Goal: Information Seeking & Learning: Learn about a topic

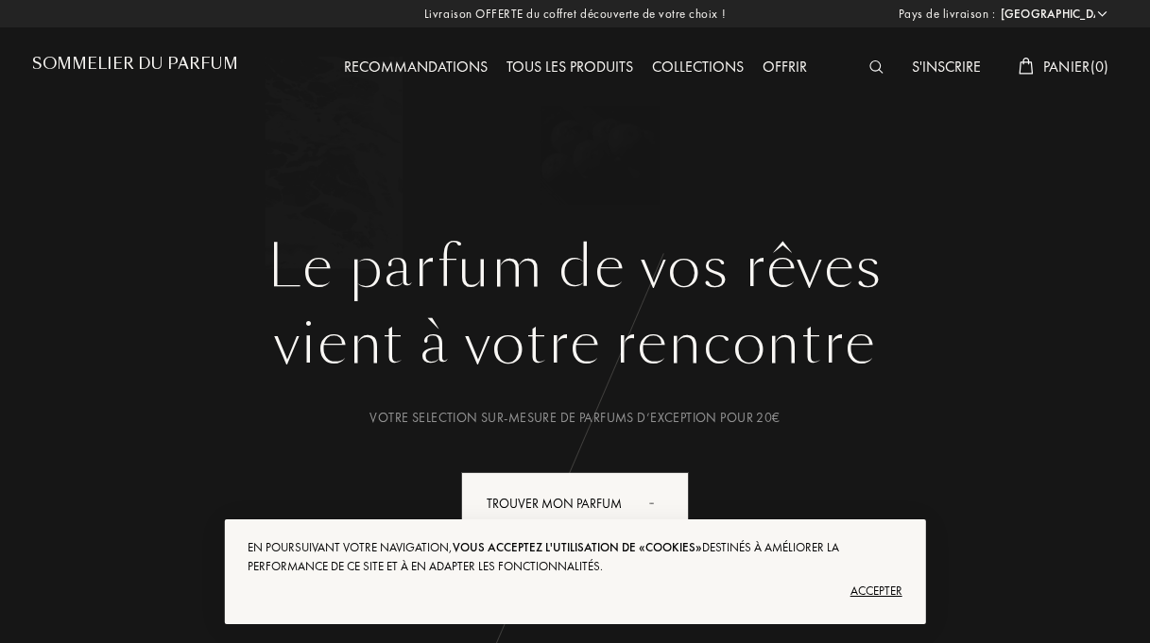
select select "FR"
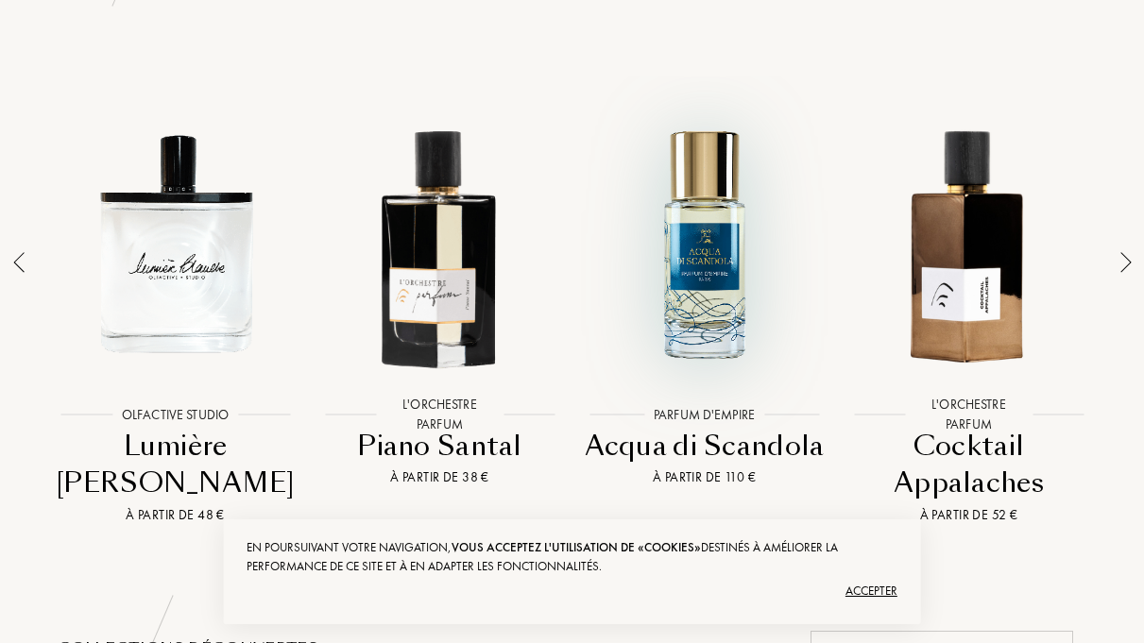
scroll to position [1417, 0]
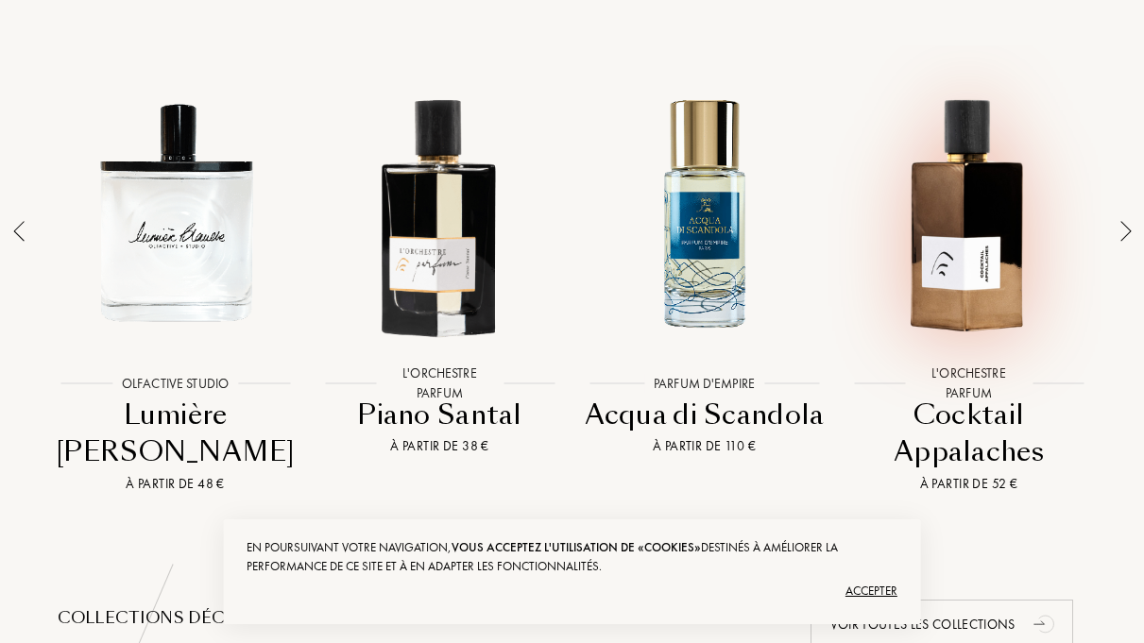
click at [962, 253] on div at bounding box center [969, 212] width 255 height 297
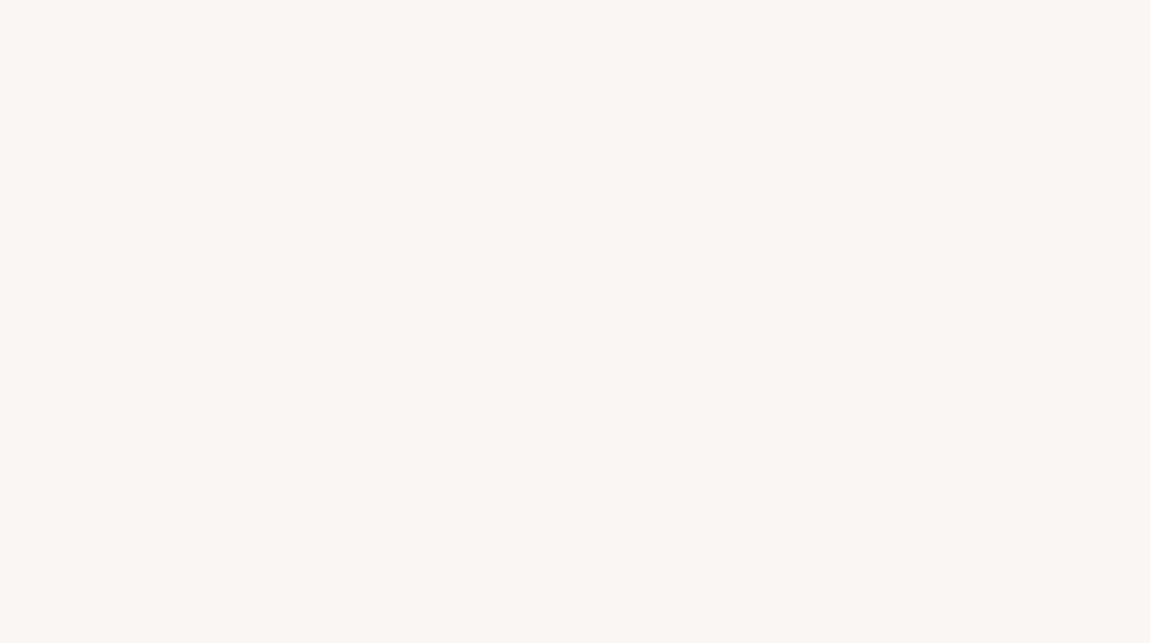
select select "FR"
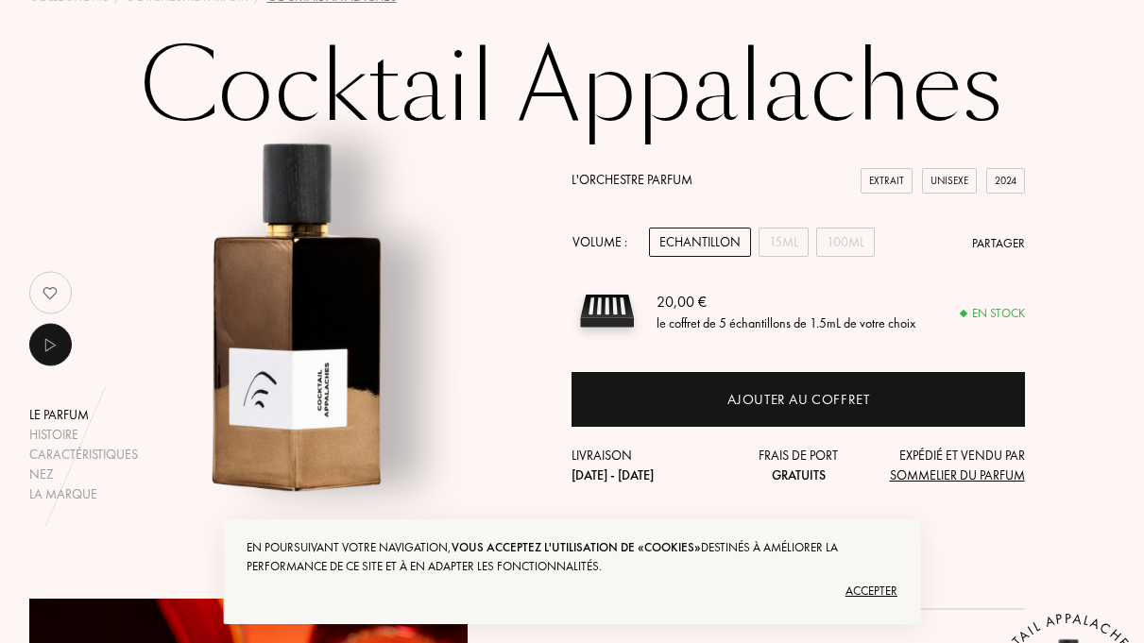
scroll to position [94, 0]
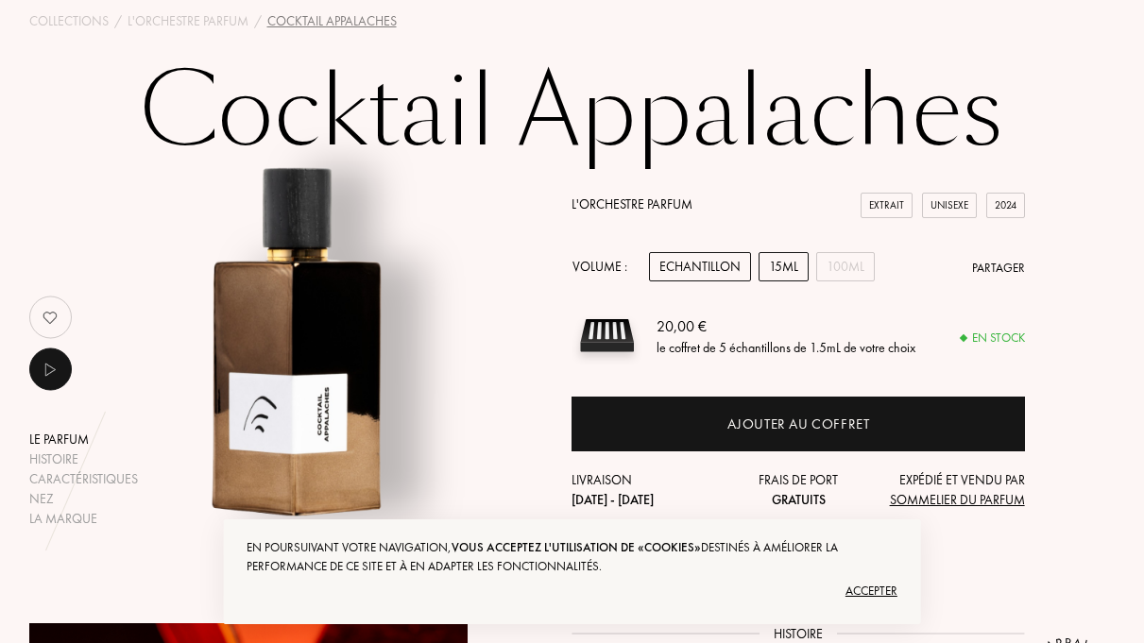
click at [790, 275] on div "15mL" at bounding box center [784, 266] width 50 height 29
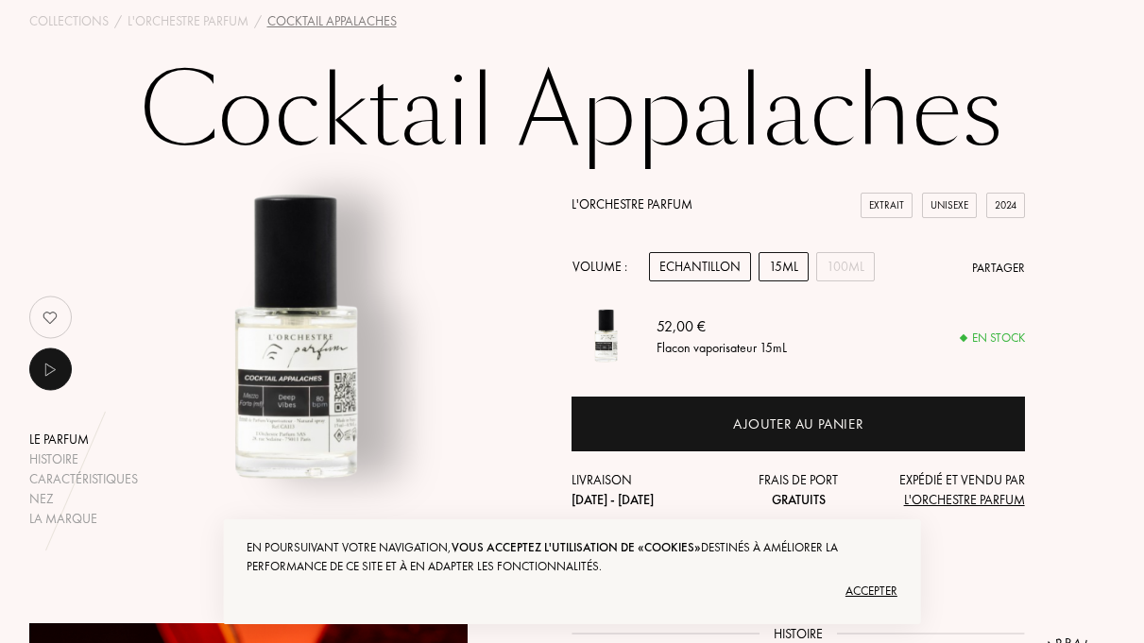
click at [690, 273] on div "Echantillon" at bounding box center [700, 266] width 102 height 29
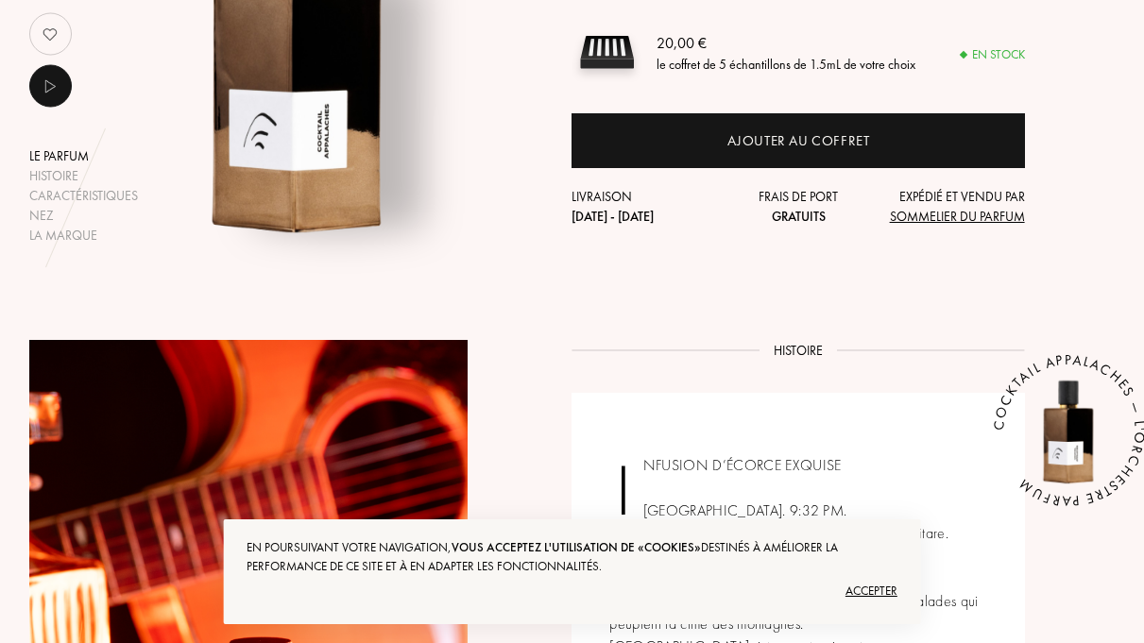
scroll to position [0, 0]
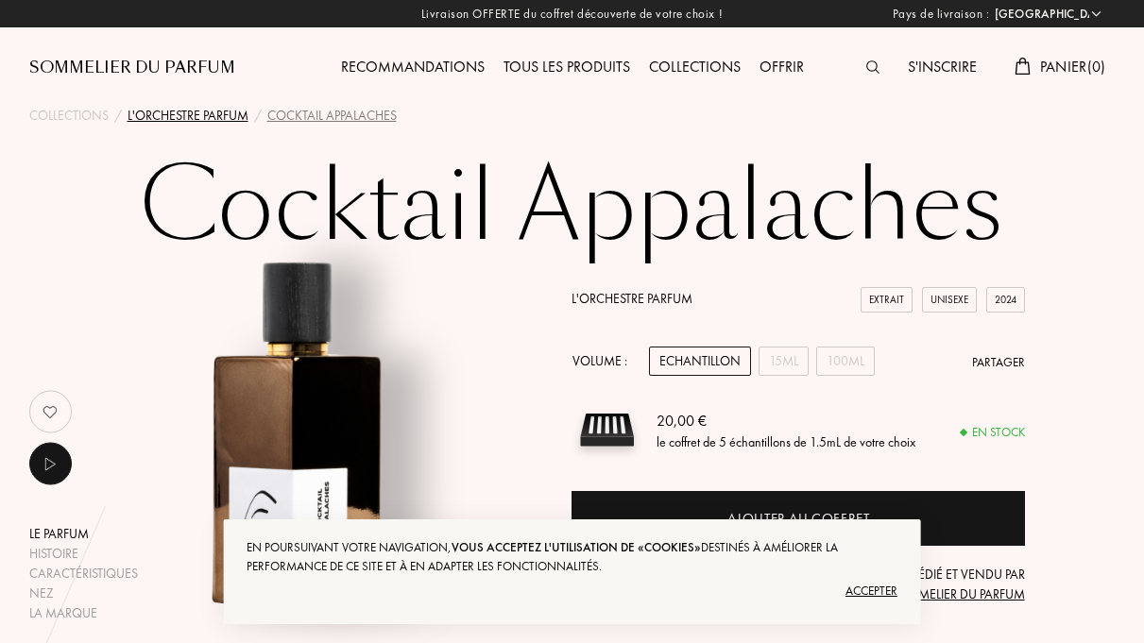
click at [234, 114] on div "L'Orchestre Parfum" at bounding box center [188, 116] width 121 height 20
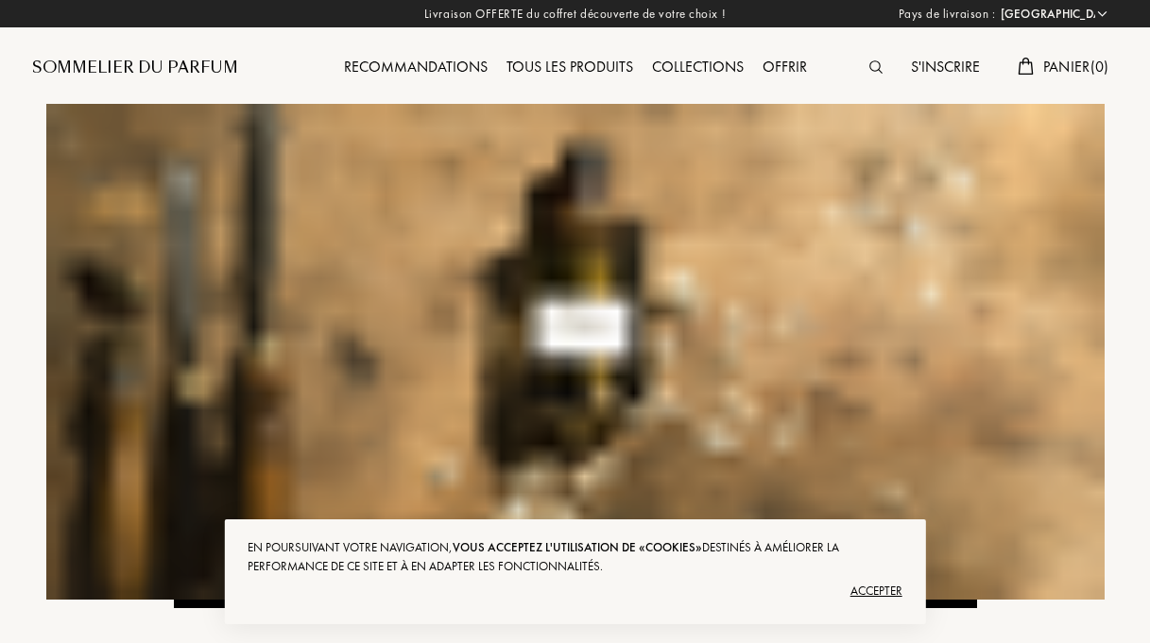
select select "FR"
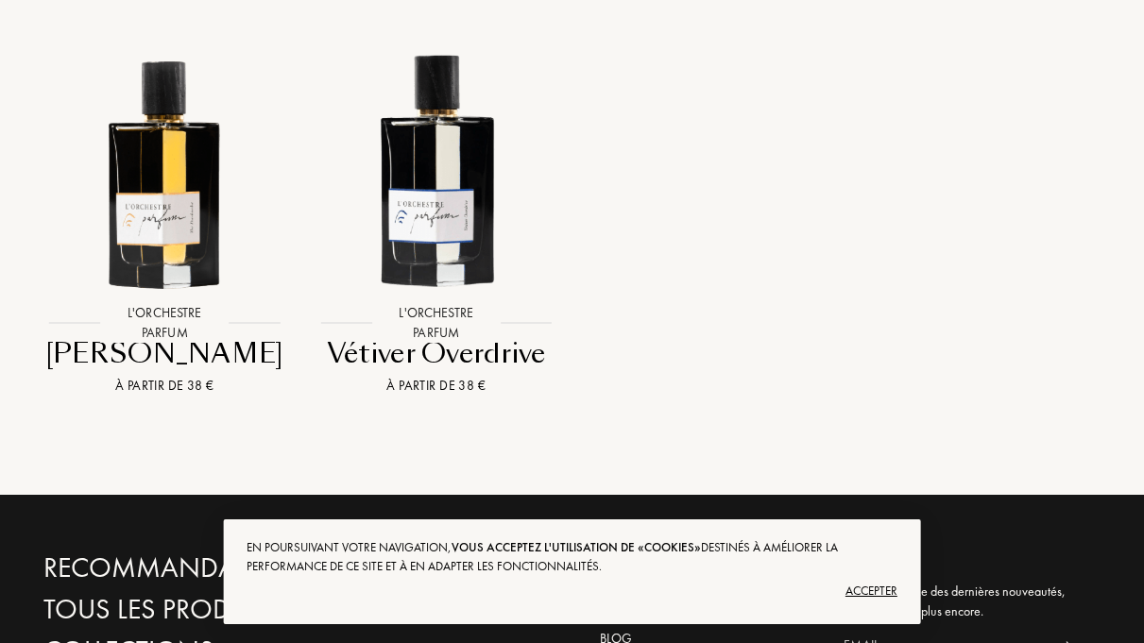
scroll to position [2645, 0]
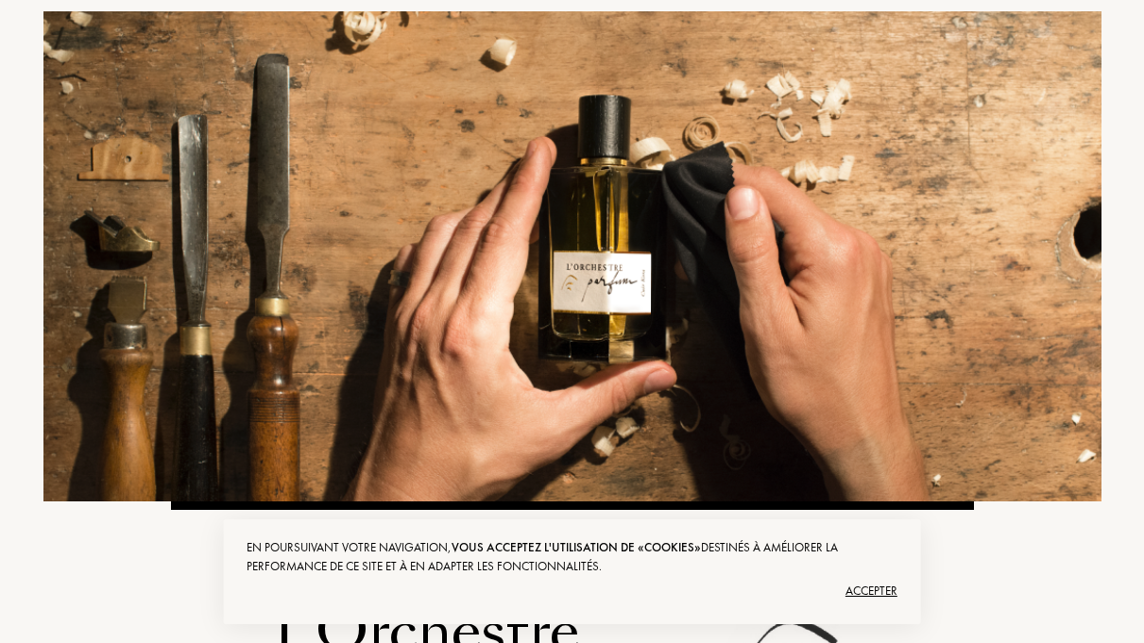
scroll to position [0, 0]
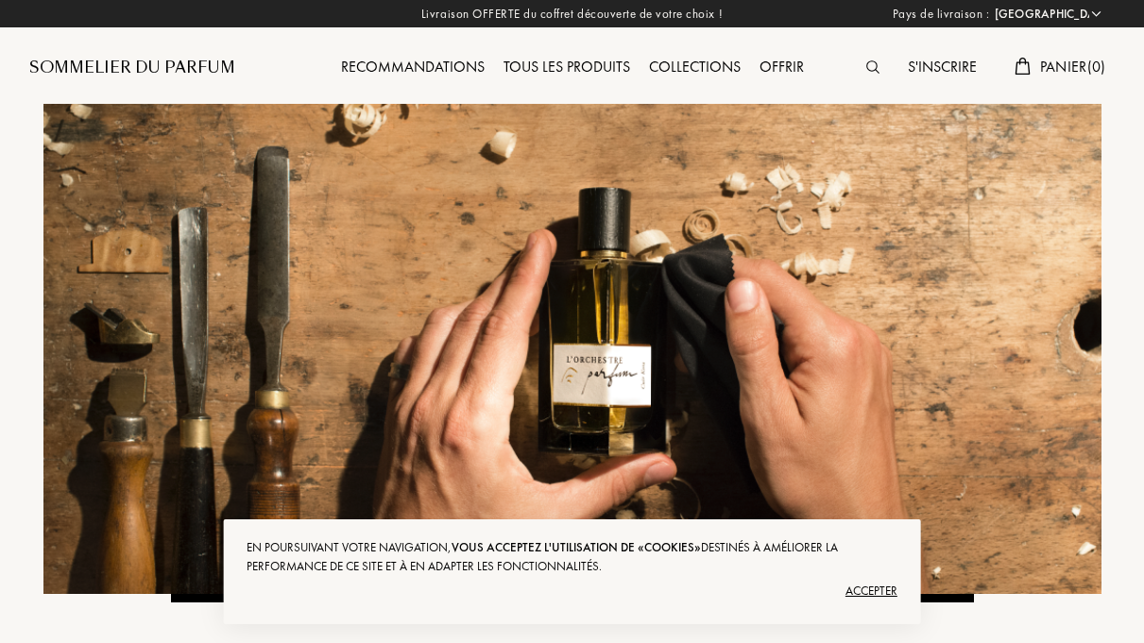
click at [574, 65] on div "Tous les produits" at bounding box center [567, 68] width 146 height 25
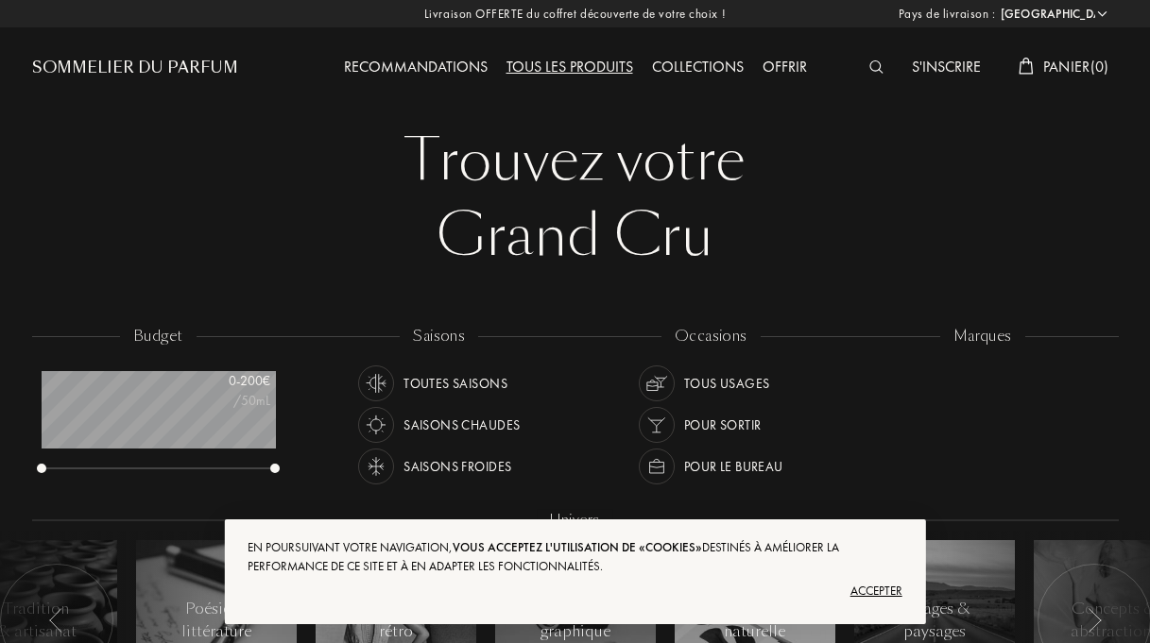
select select "FR"
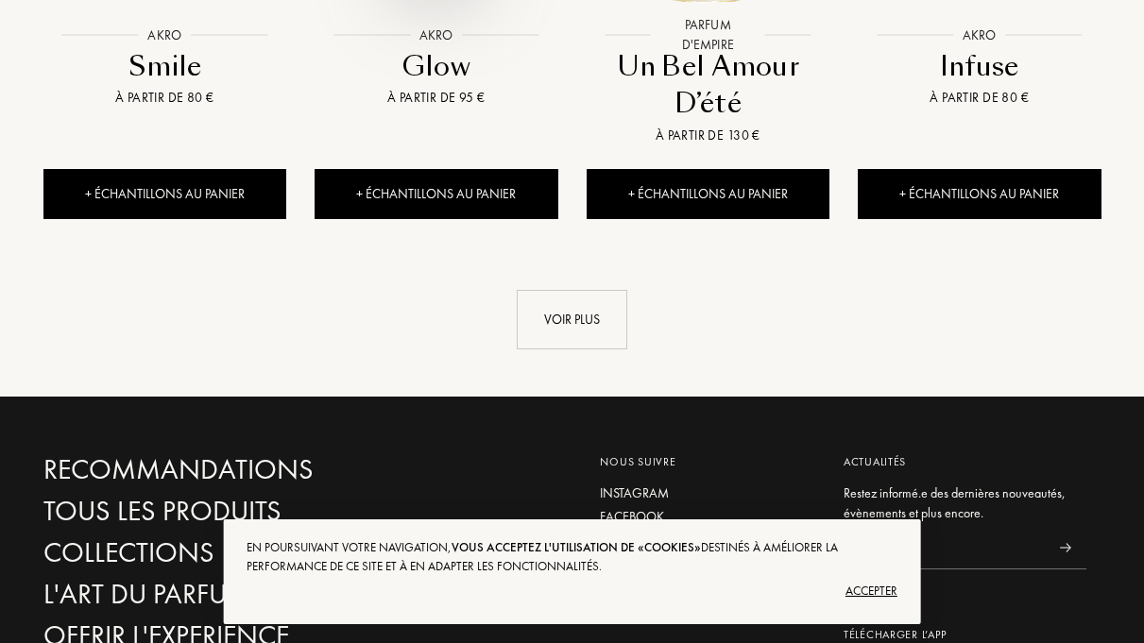
scroll to position [2173, 0]
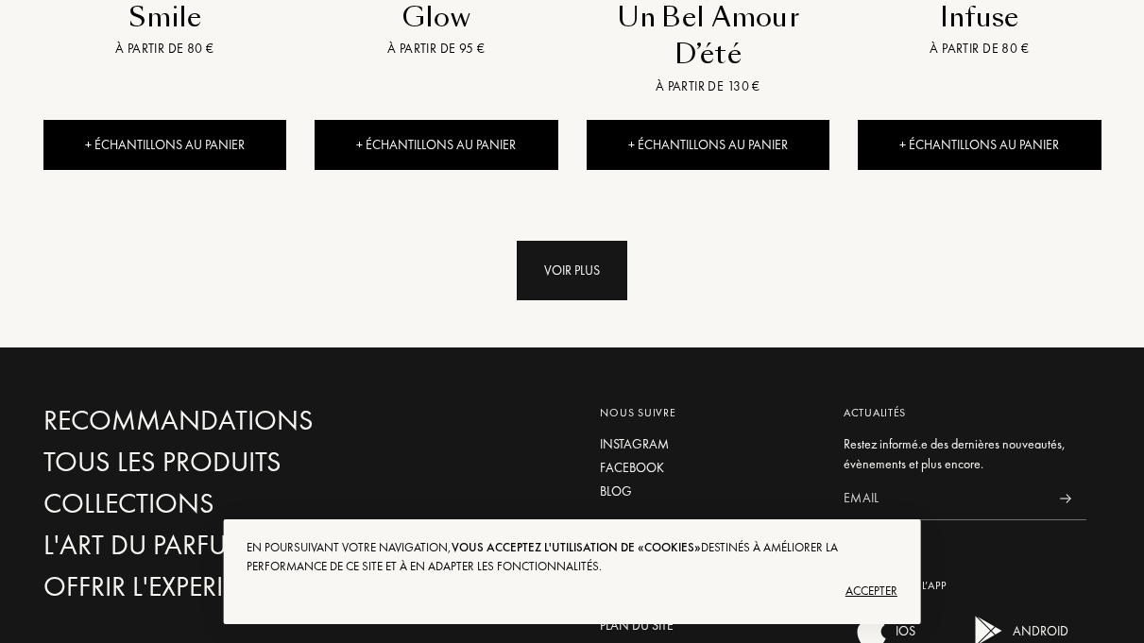
click at [567, 241] on div "Voir plus" at bounding box center [572, 271] width 111 height 60
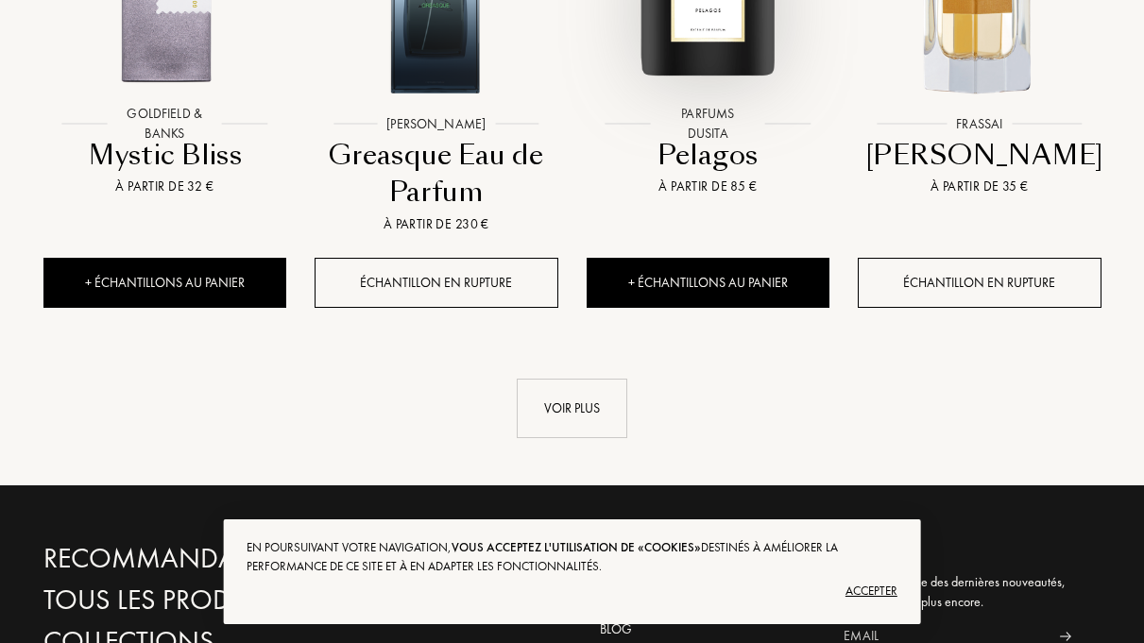
scroll to position [3590, 0]
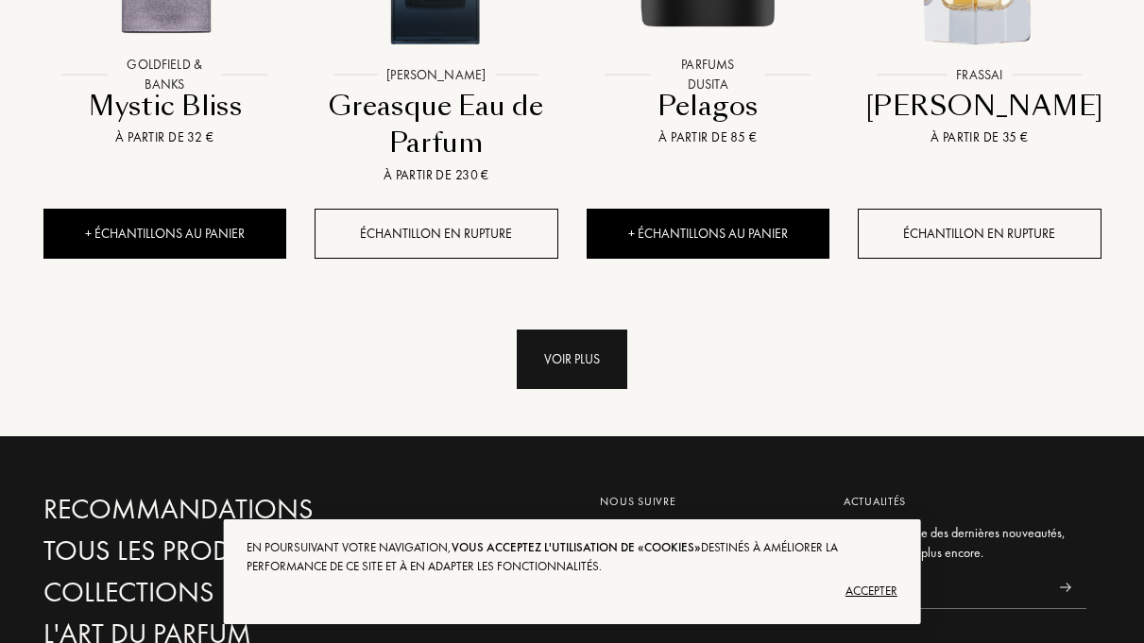
click at [577, 330] on div "Voir plus" at bounding box center [572, 360] width 111 height 60
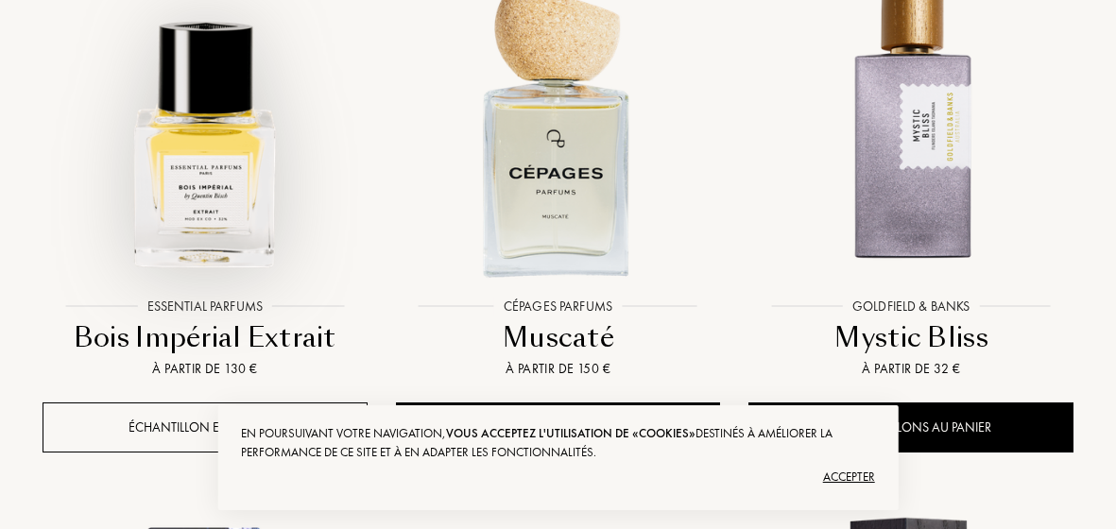
scroll to position [4416, 0]
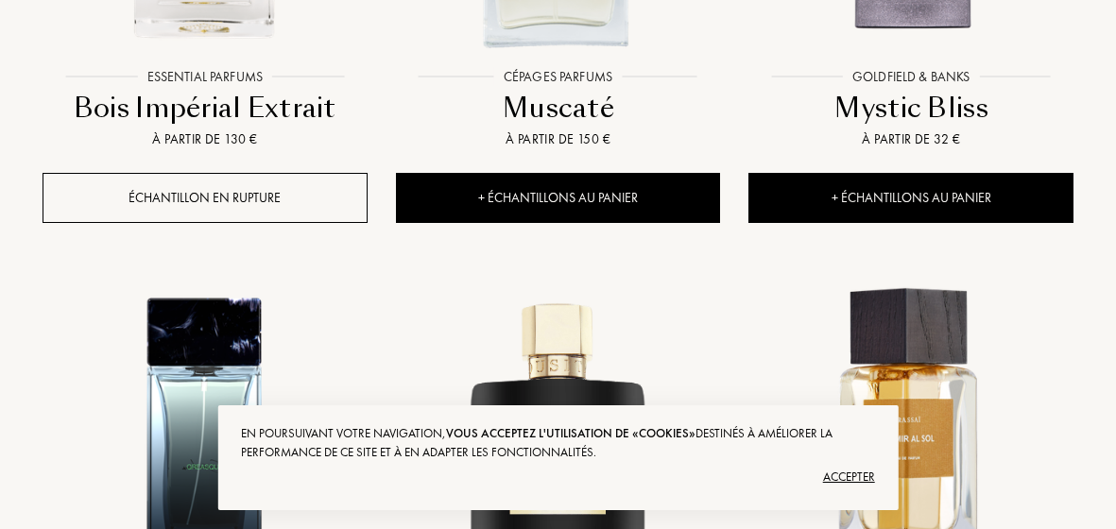
click at [841, 475] on div "Accepter" at bounding box center [557, 477] width 633 height 30
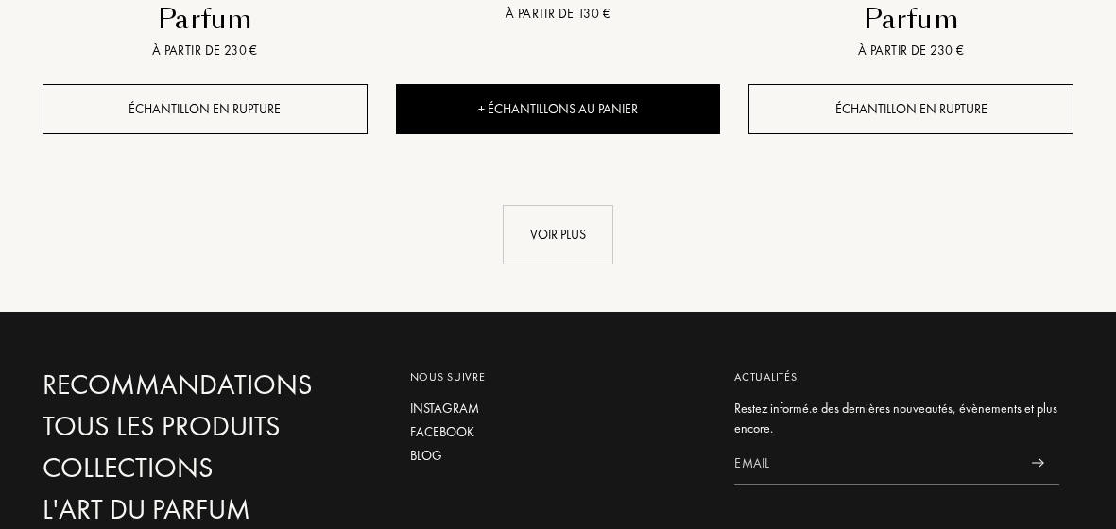
scroll to position [7345, 0]
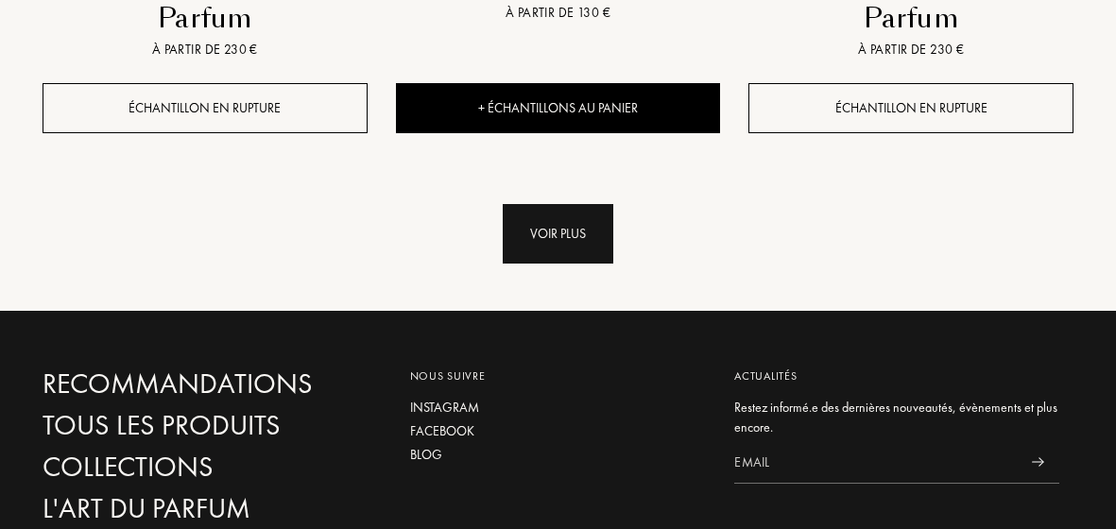
click at [591, 204] on div "Voir plus" at bounding box center [558, 234] width 111 height 60
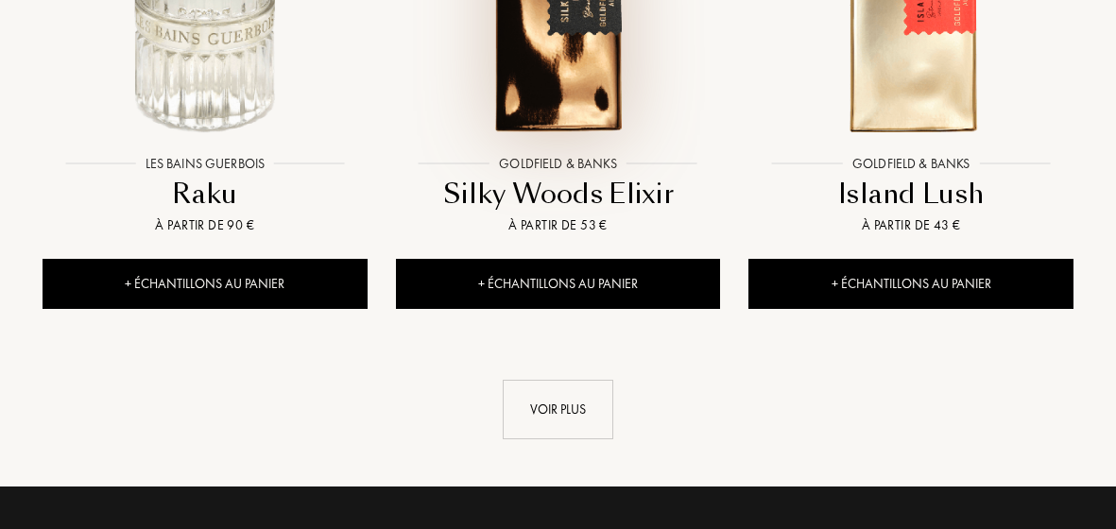
scroll to position [9329, 0]
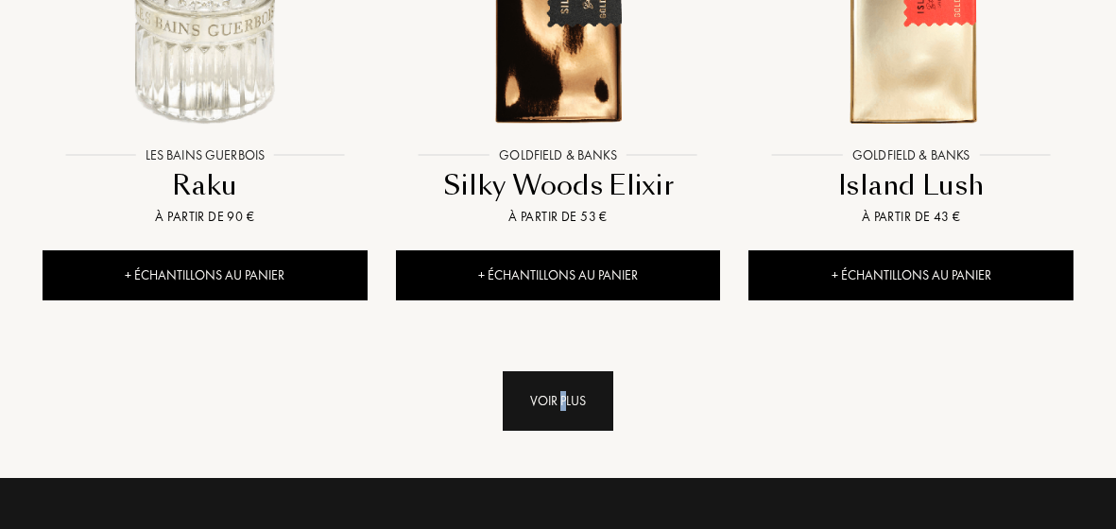
click at [564, 371] on div "Voir plus" at bounding box center [558, 401] width 111 height 60
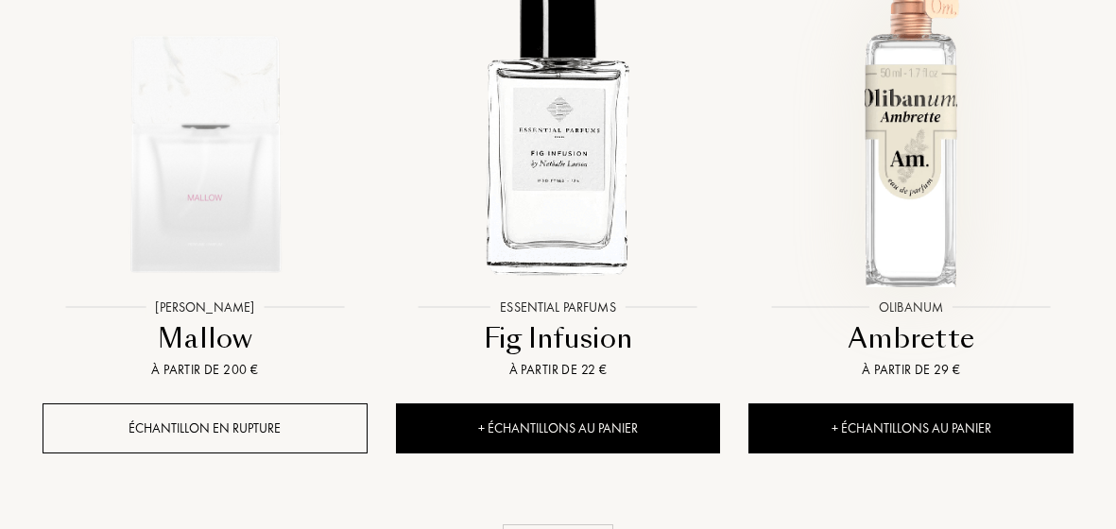
scroll to position [11408, 0]
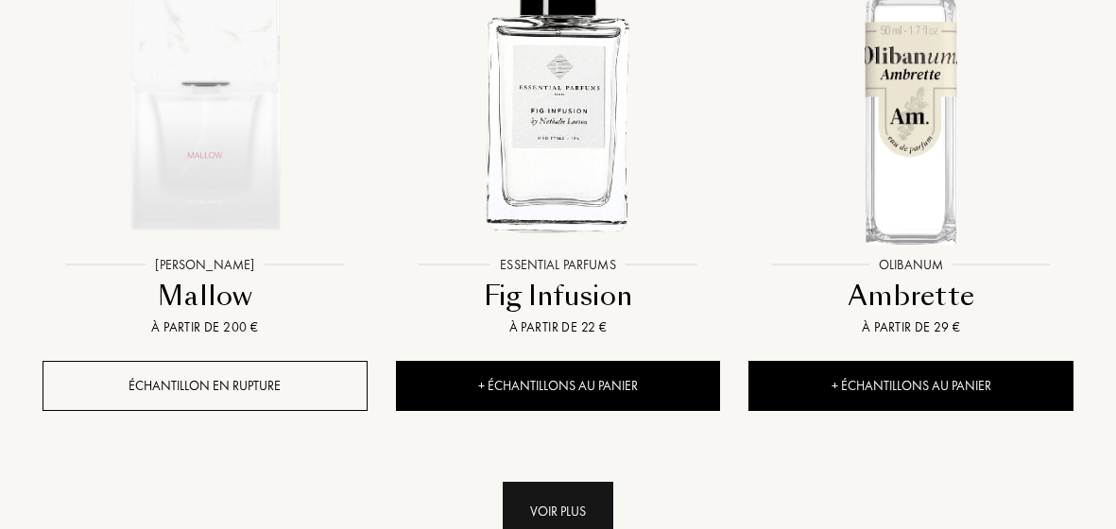
click at [594, 482] on div "Voir plus" at bounding box center [558, 512] width 111 height 60
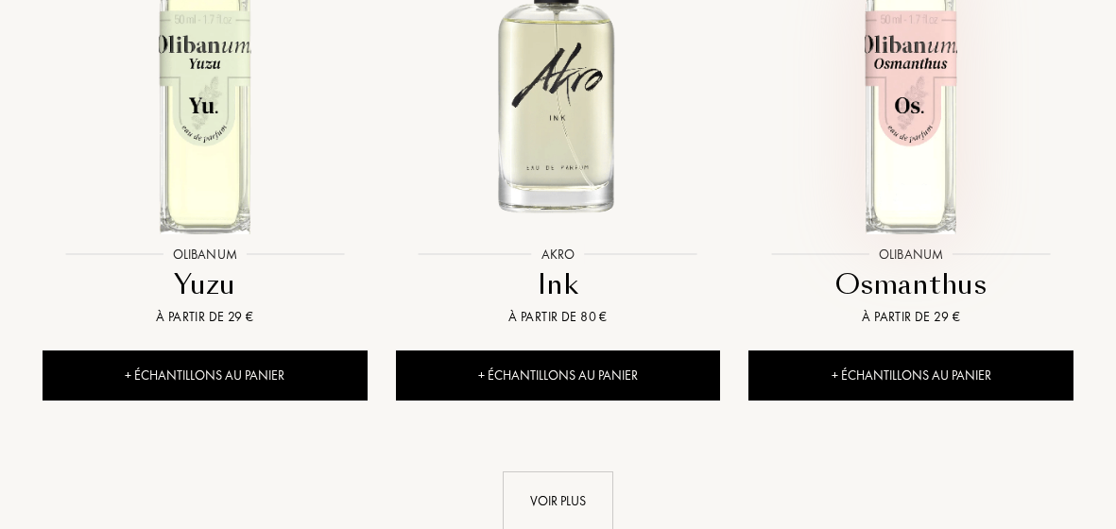
scroll to position [13581, 0]
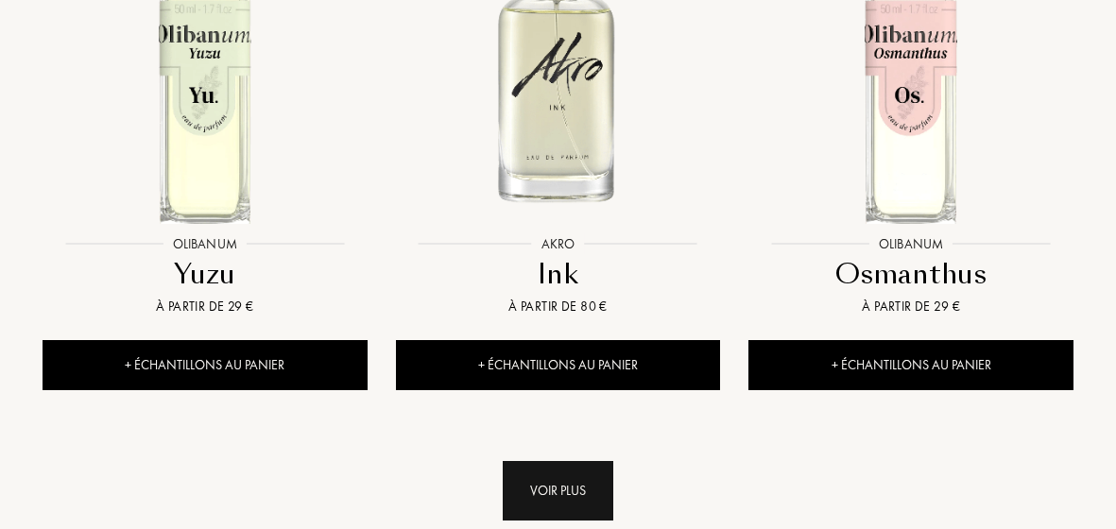
click at [561, 461] on div "Voir plus" at bounding box center [558, 491] width 111 height 60
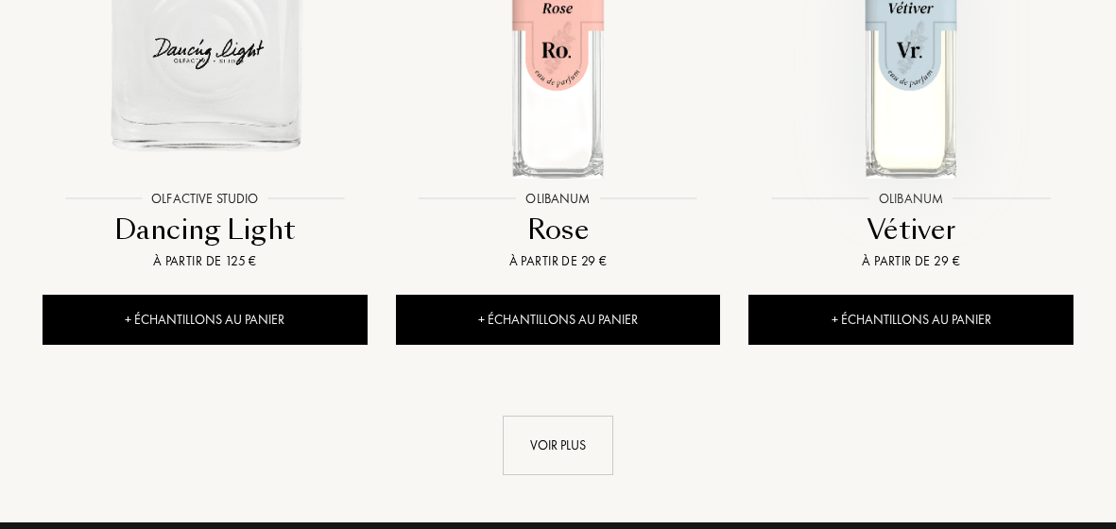
scroll to position [15848, 0]
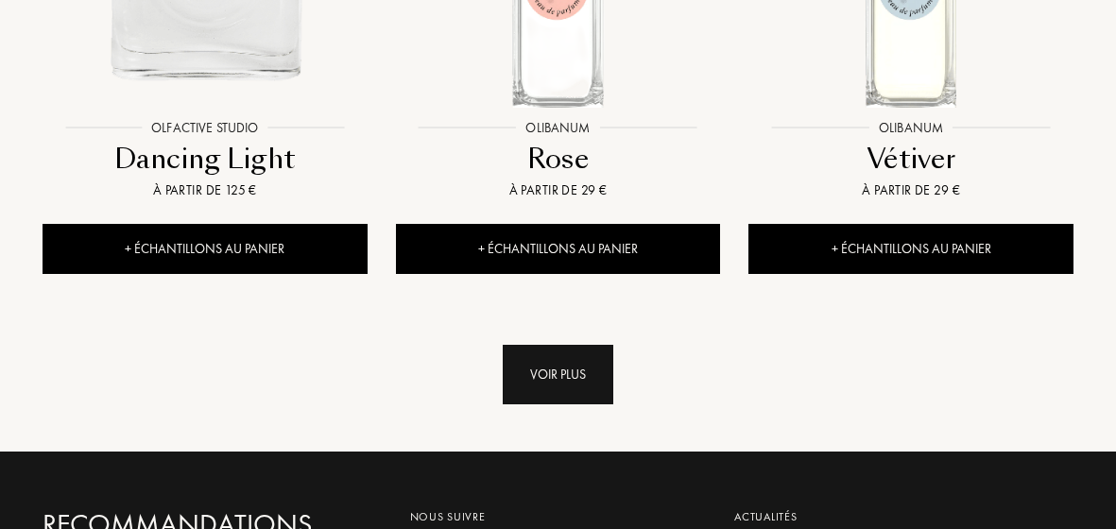
click at [572, 345] on div "Voir plus" at bounding box center [558, 375] width 111 height 60
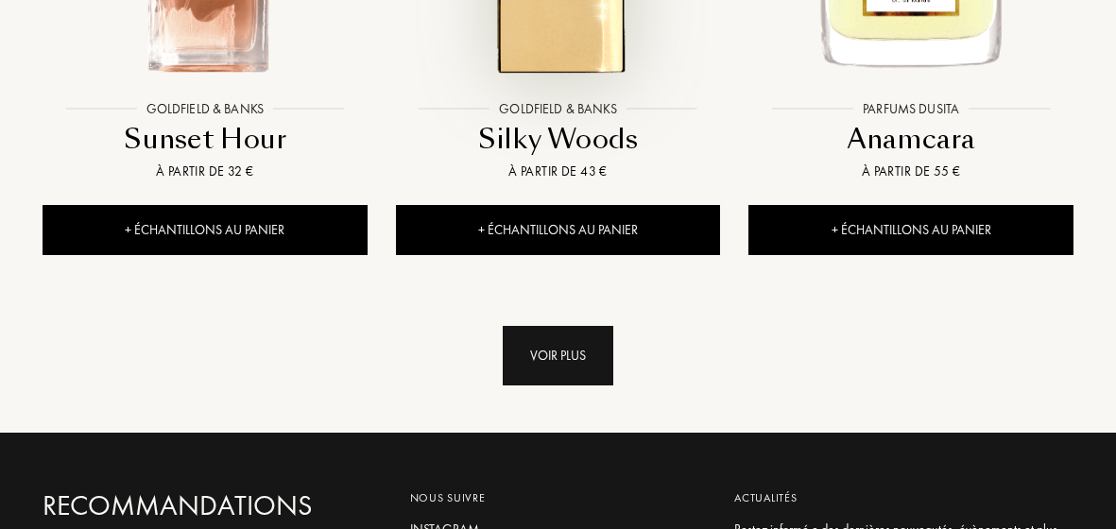
scroll to position [18021, 0]
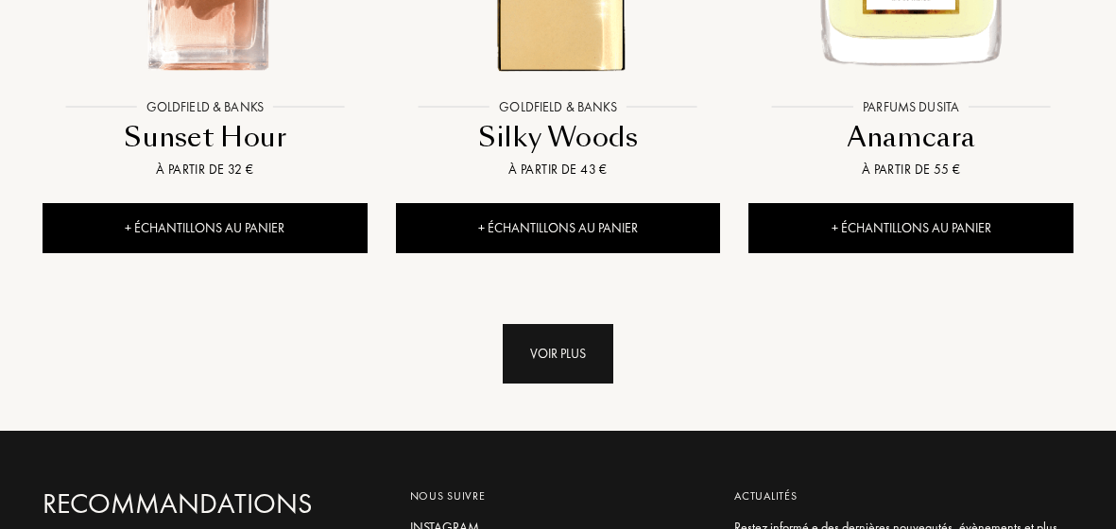
click at [578, 324] on div "Voir plus" at bounding box center [558, 354] width 111 height 60
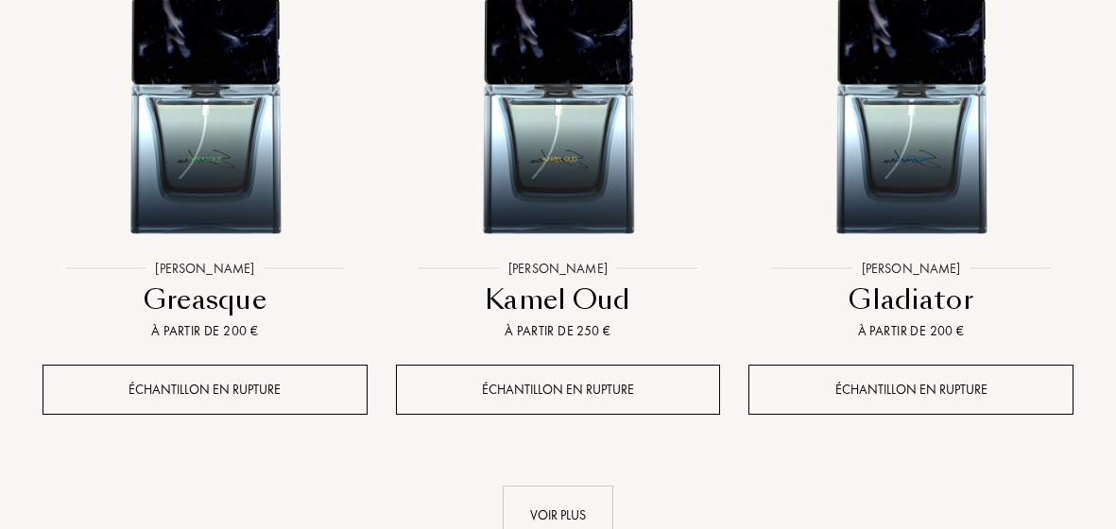
scroll to position [20289, 0]
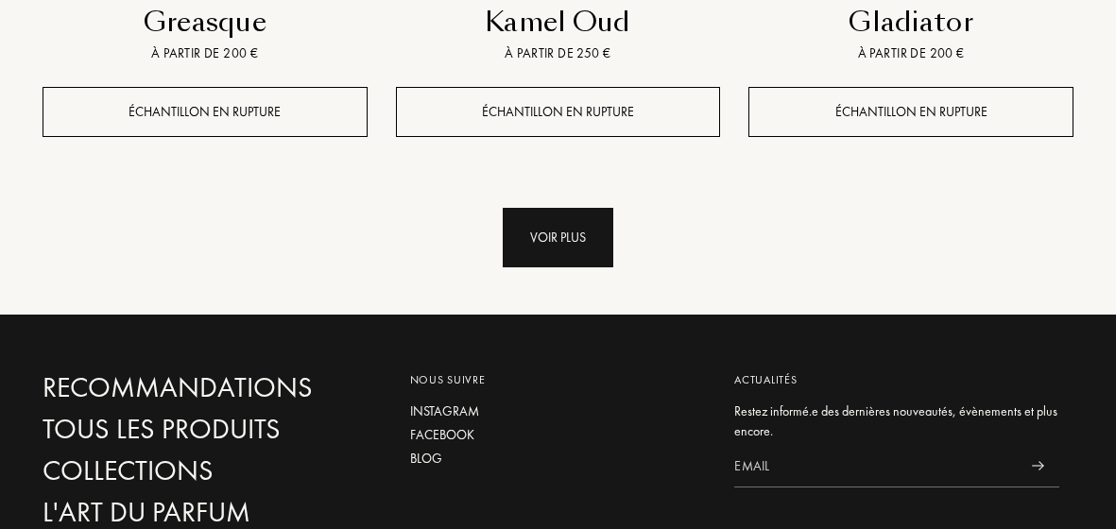
click at [579, 208] on div "Voir plus" at bounding box center [558, 238] width 111 height 60
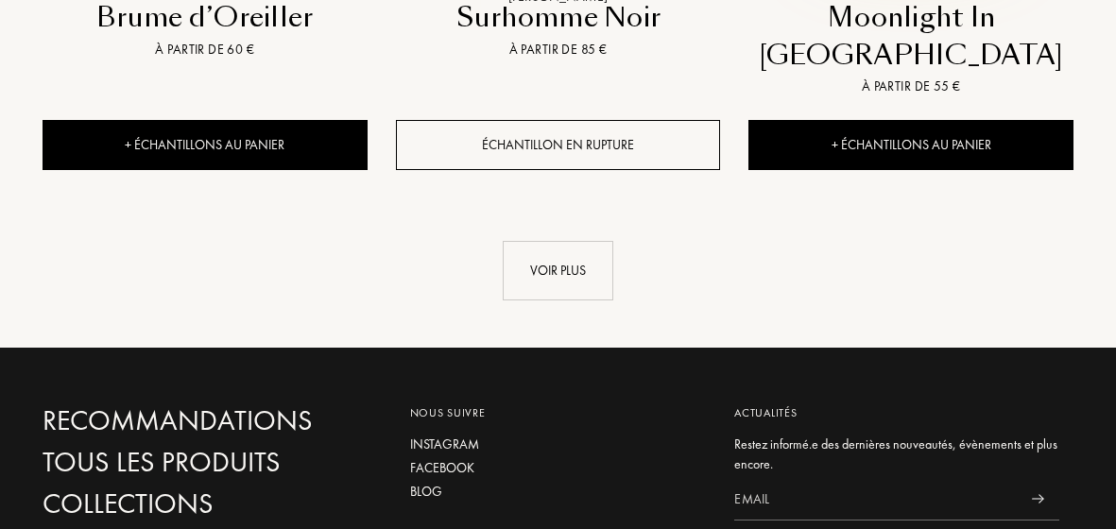
scroll to position [22462, 0]
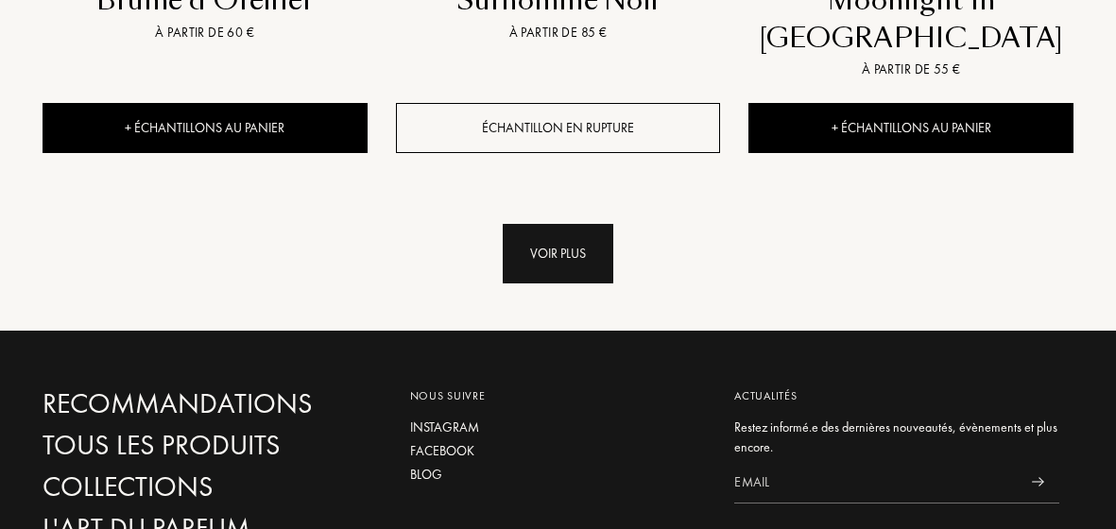
click at [561, 224] on div "Voir plus" at bounding box center [558, 254] width 111 height 60
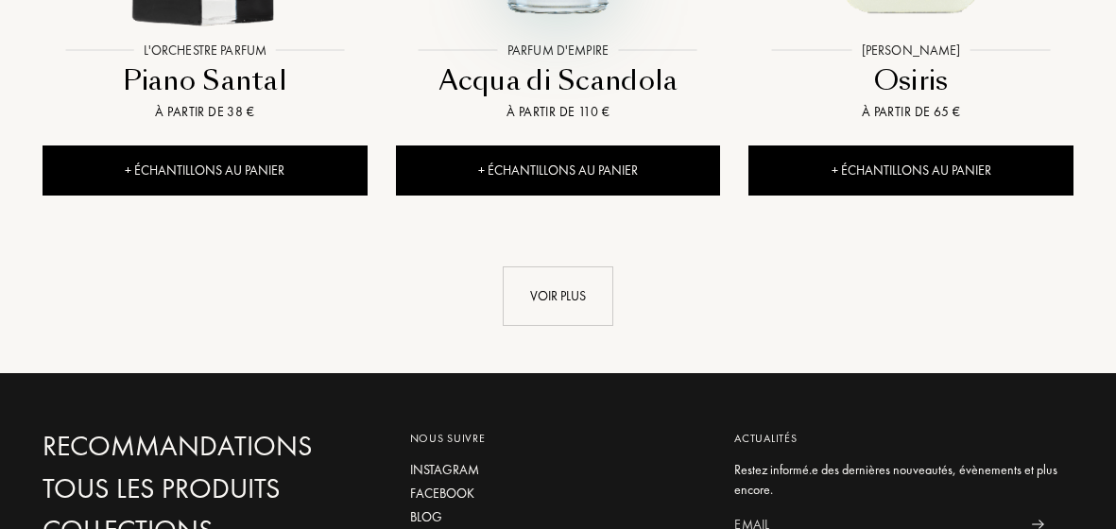
scroll to position [24635, 0]
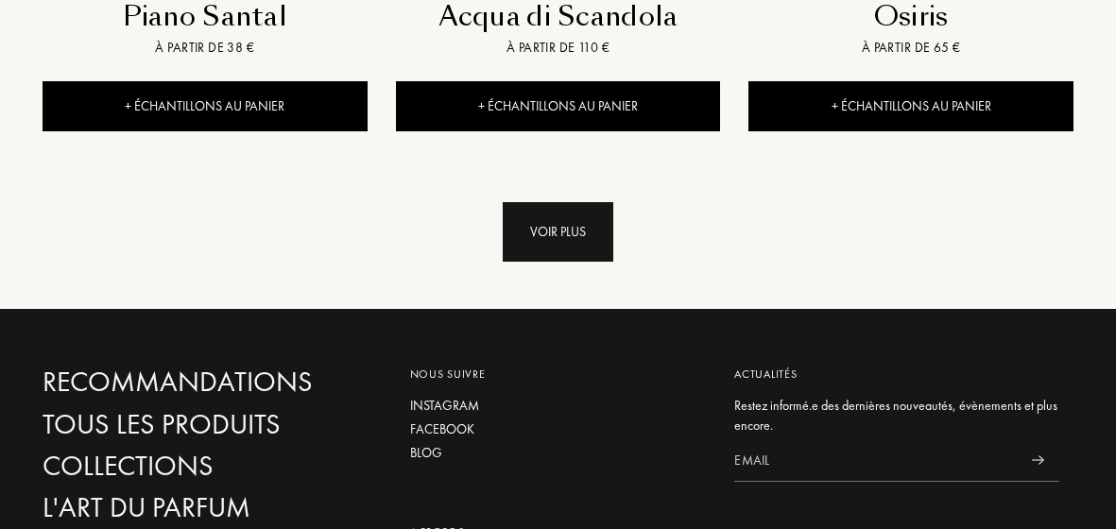
click at [539, 202] on div "Voir plus" at bounding box center [558, 232] width 111 height 60
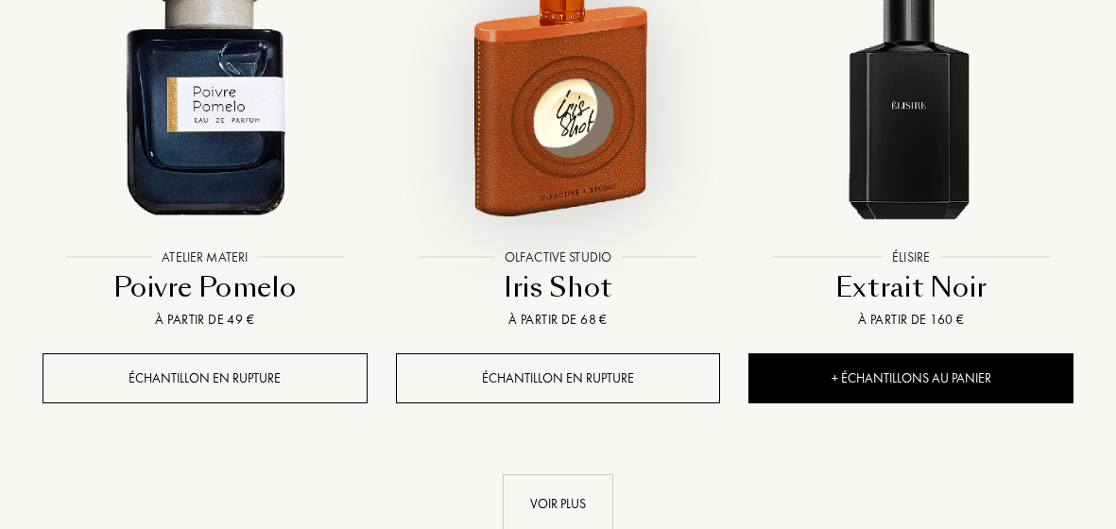
scroll to position [26525, 0]
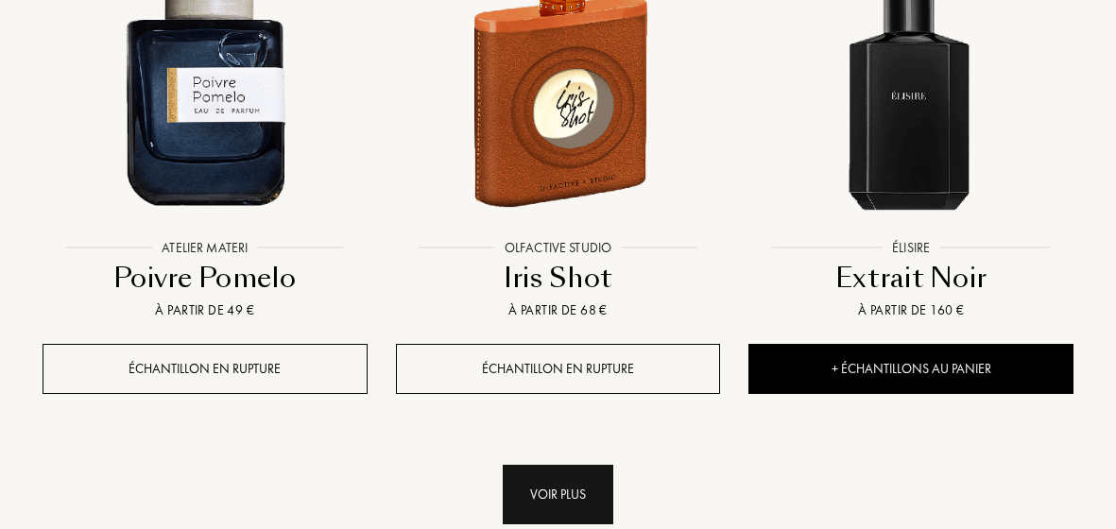
click at [603, 465] on div "Voir plus" at bounding box center [558, 495] width 111 height 60
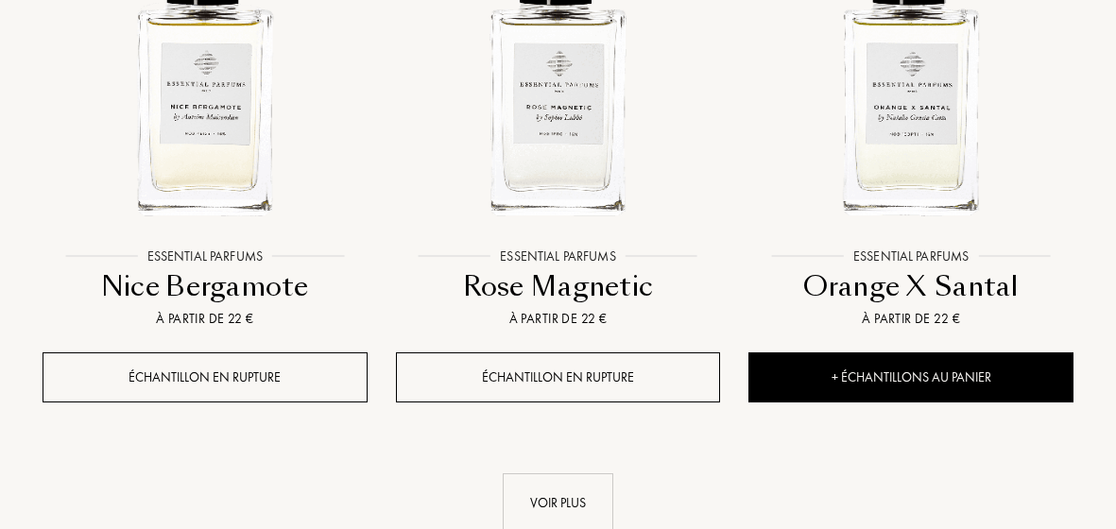
scroll to position [28698, 0]
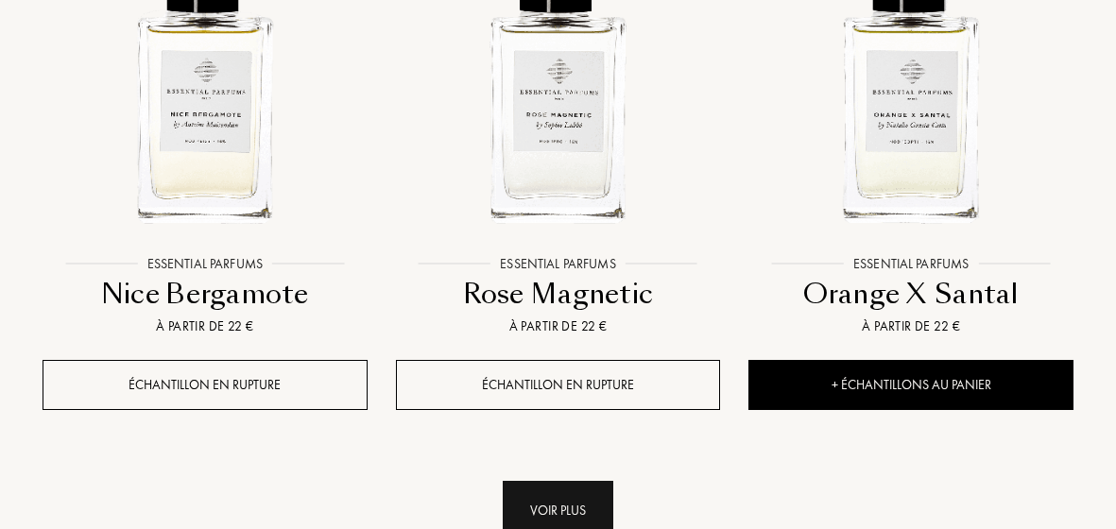
click at [574, 481] on div "Voir plus" at bounding box center [558, 511] width 111 height 60
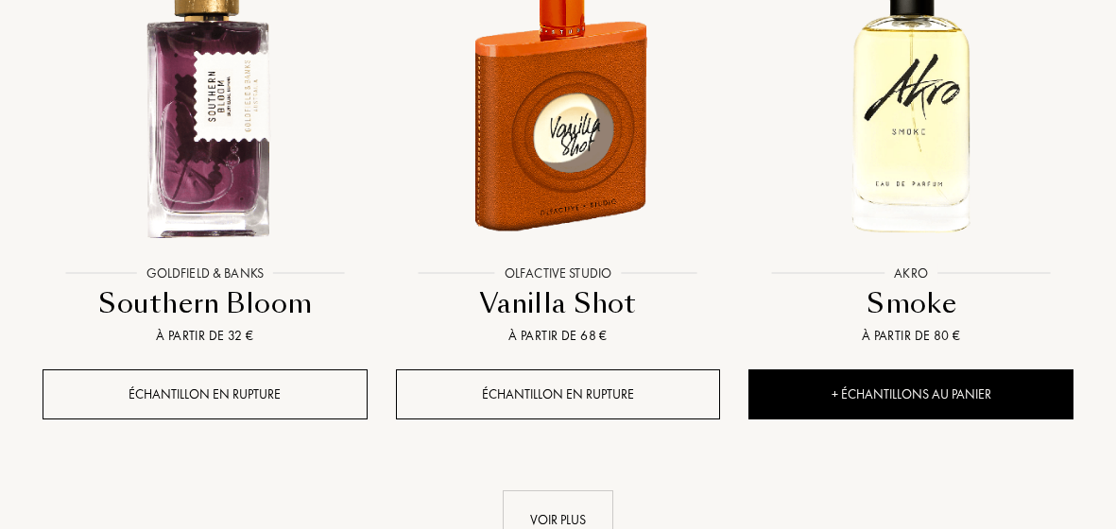
scroll to position [30871, 0]
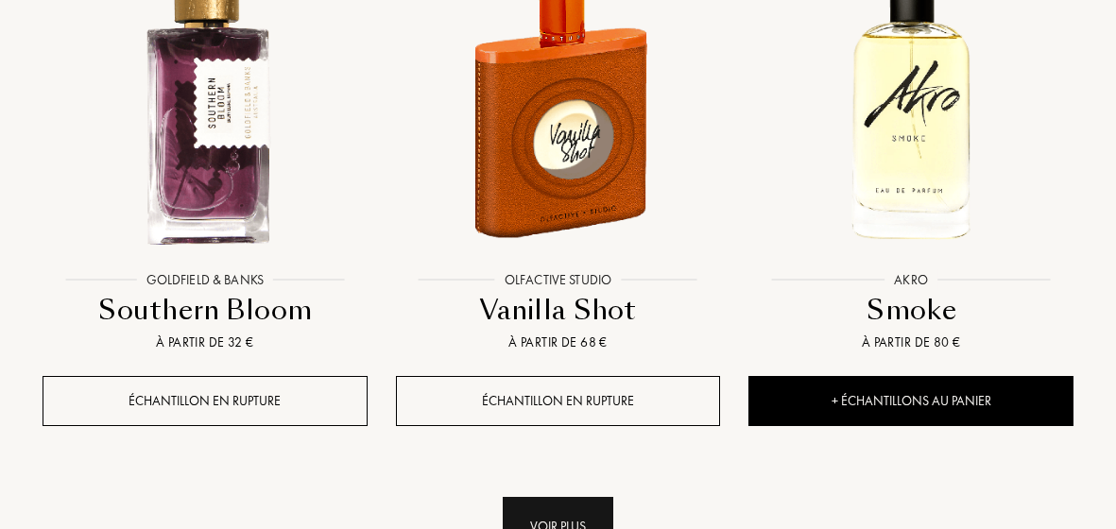
click at [574, 497] on div "Voir plus" at bounding box center [558, 527] width 111 height 60
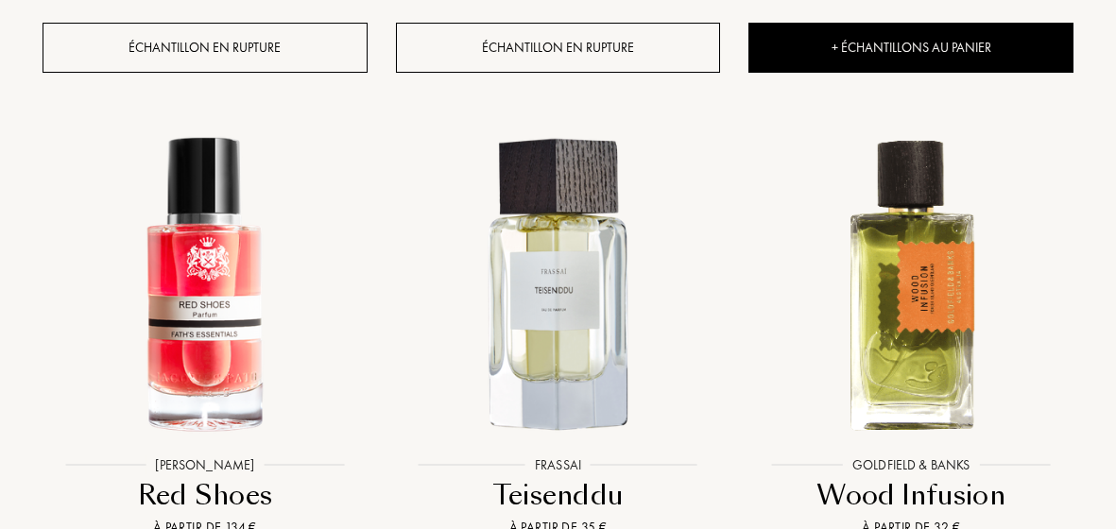
scroll to position [33233, 0]
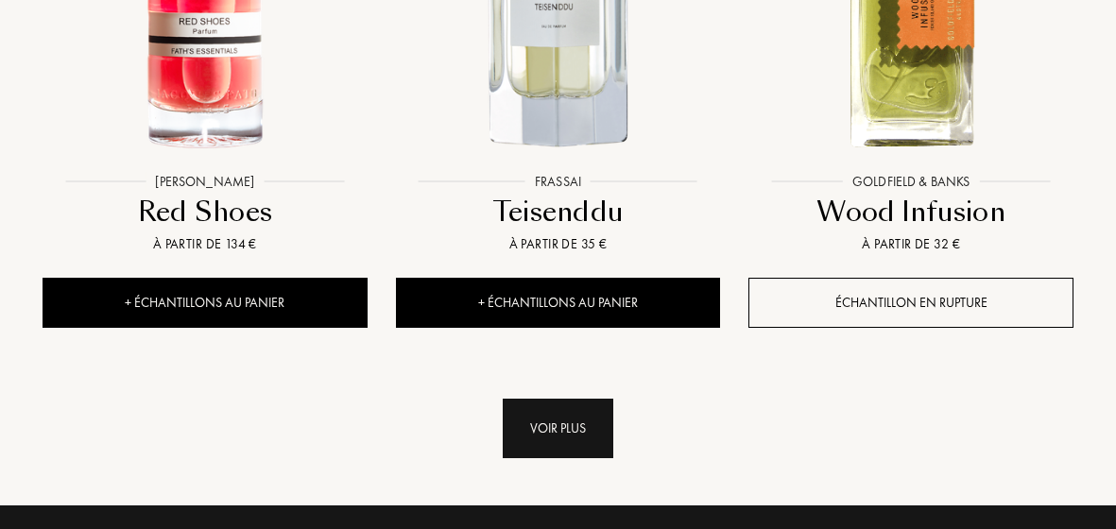
click at [600, 399] on div "Voir plus" at bounding box center [558, 429] width 111 height 60
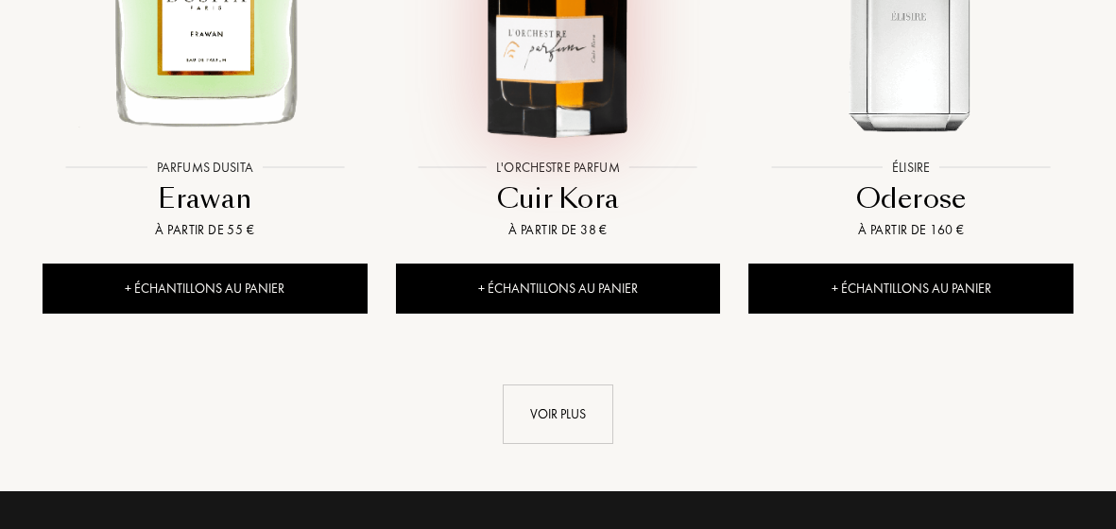
scroll to position [35406, 0]
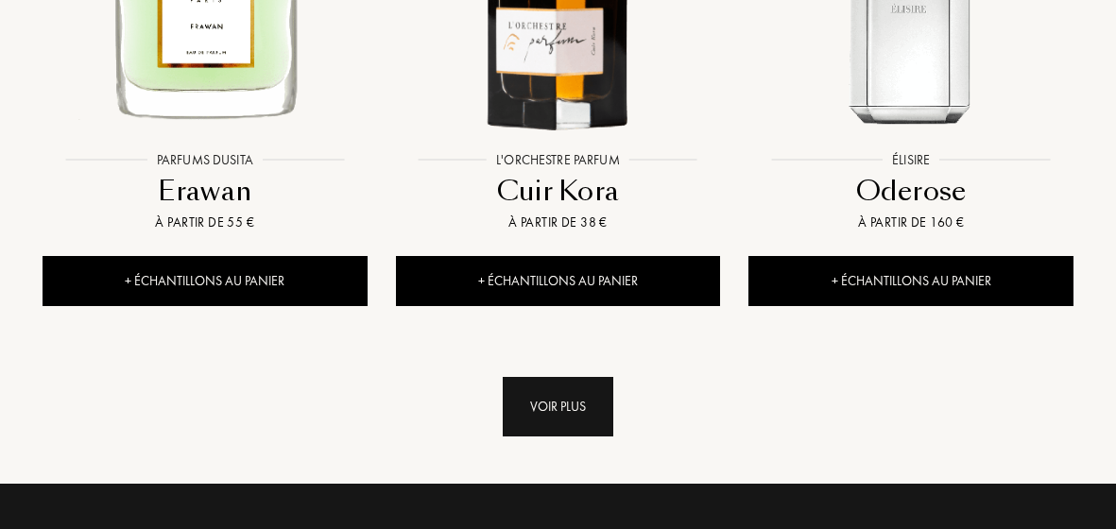
click at [594, 377] on div "Voir plus" at bounding box center [558, 407] width 111 height 60
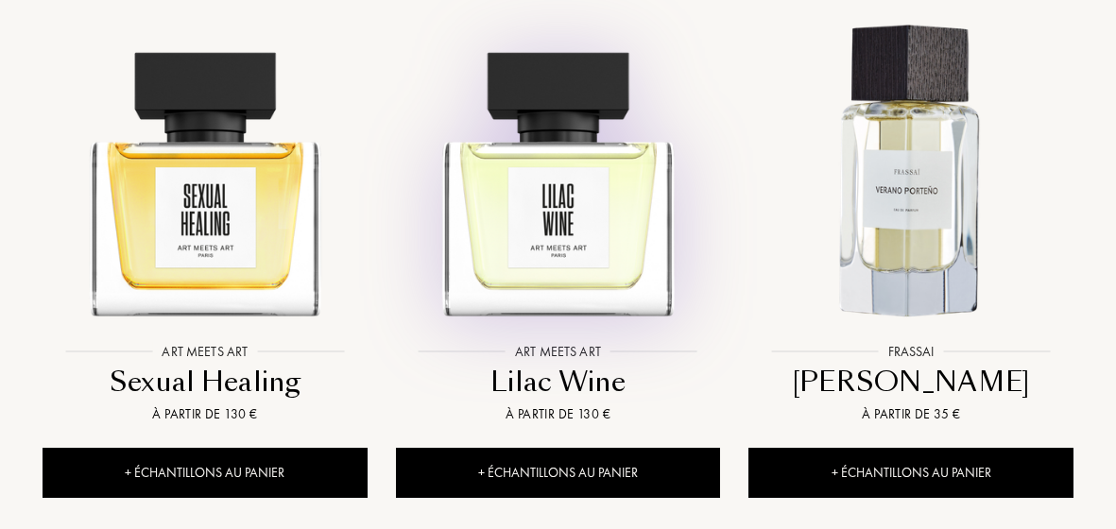
scroll to position [37674, 0]
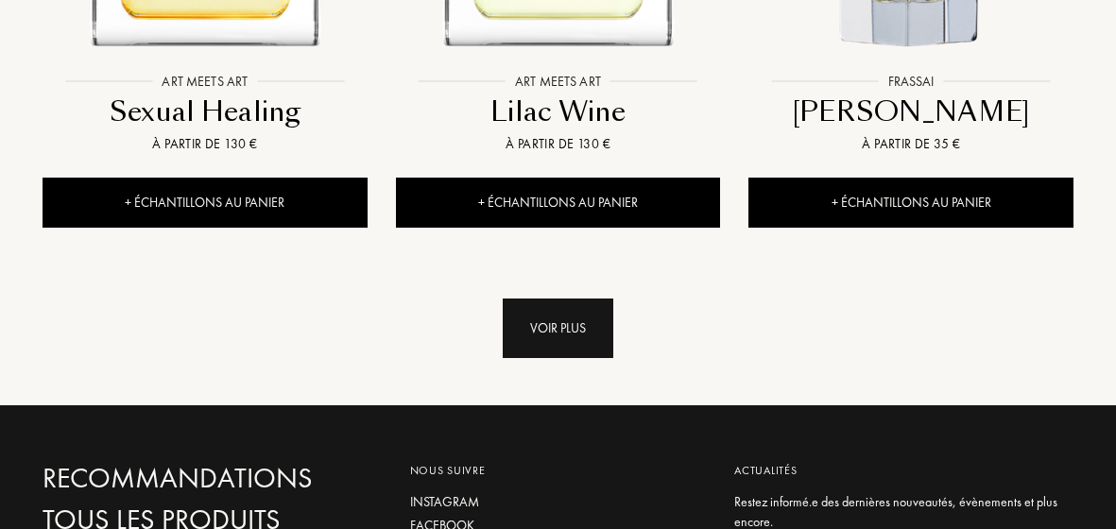
click at [585, 299] on div "Voir plus" at bounding box center [558, 329] width 111 height 60
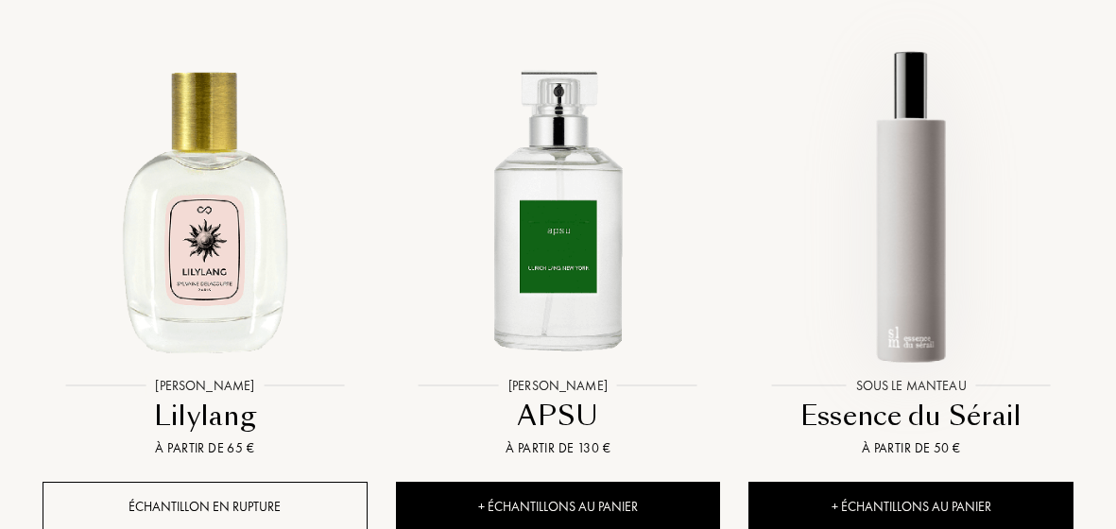
scroll to position [39541, 0]
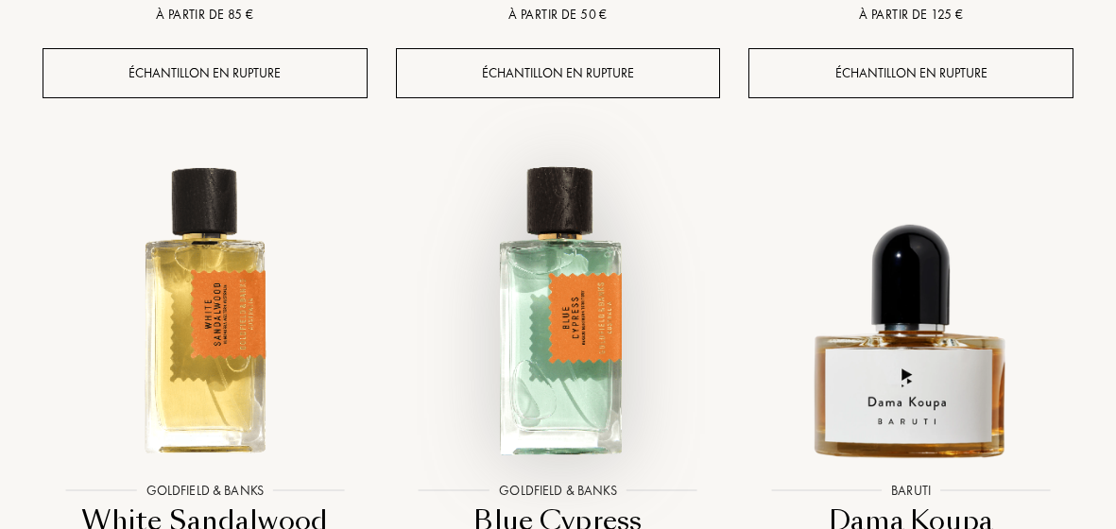
scroll to position [41809, 0]
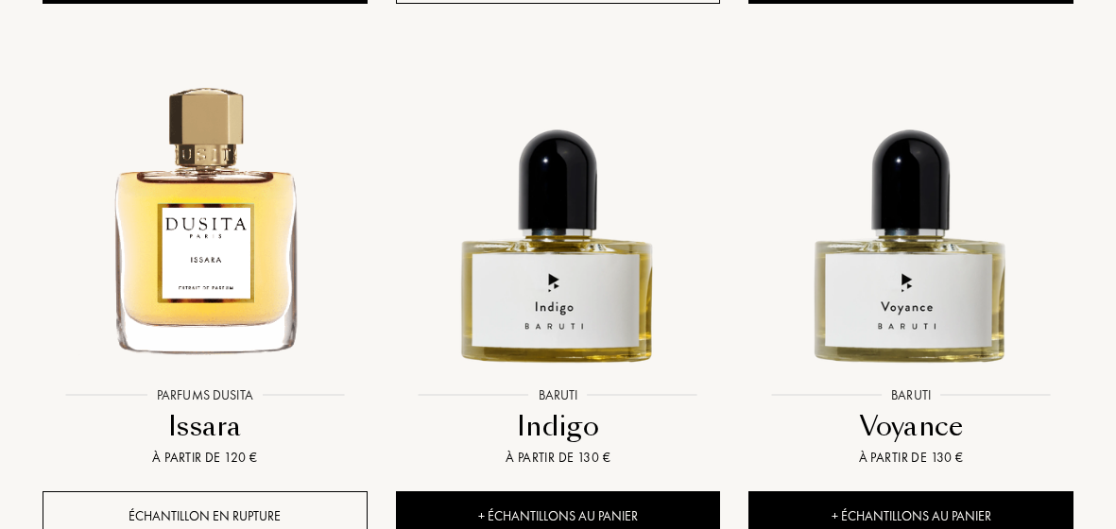
scroll to position [43982, 0]
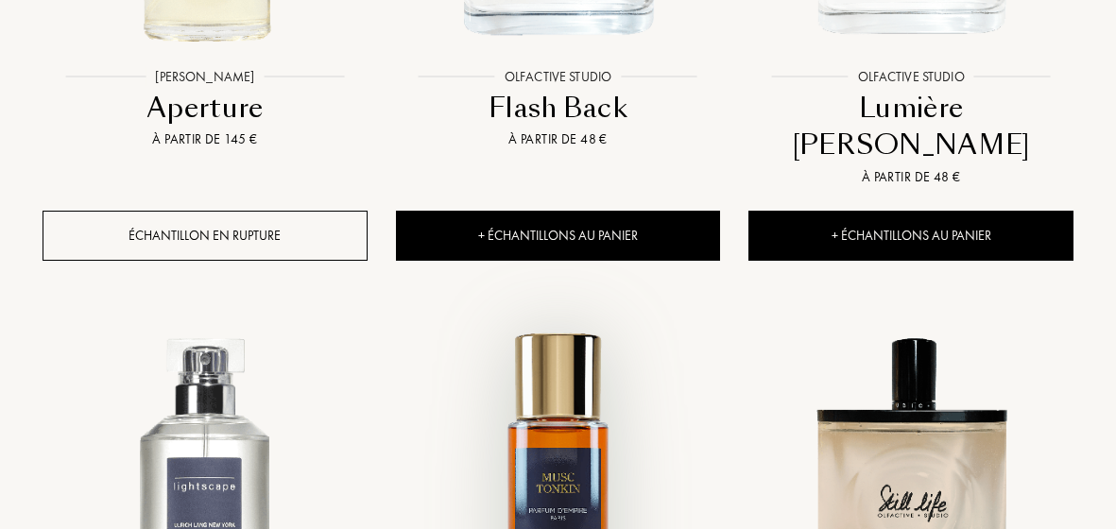
scroll to position [46061, 0]
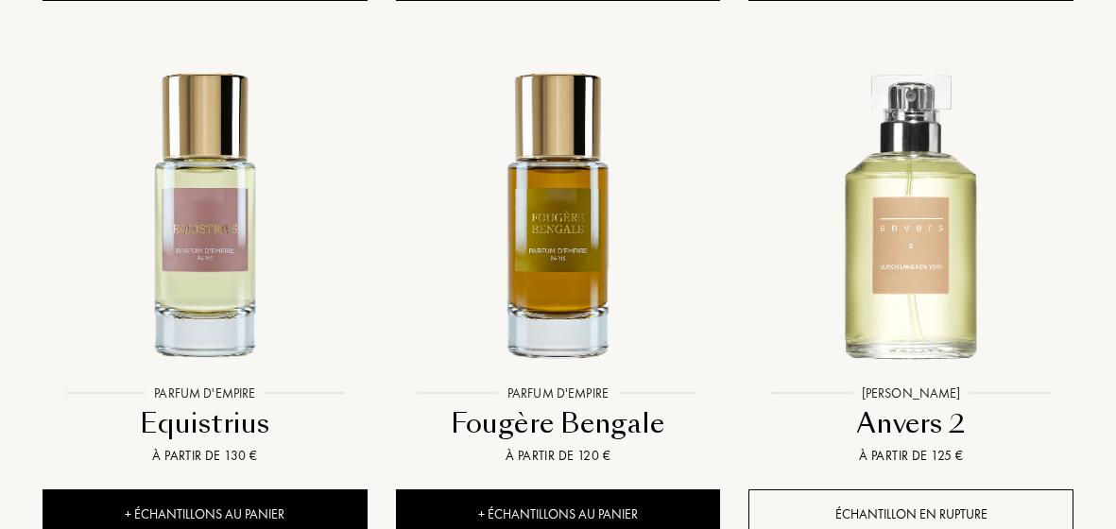
scroll to position [48234, 0]
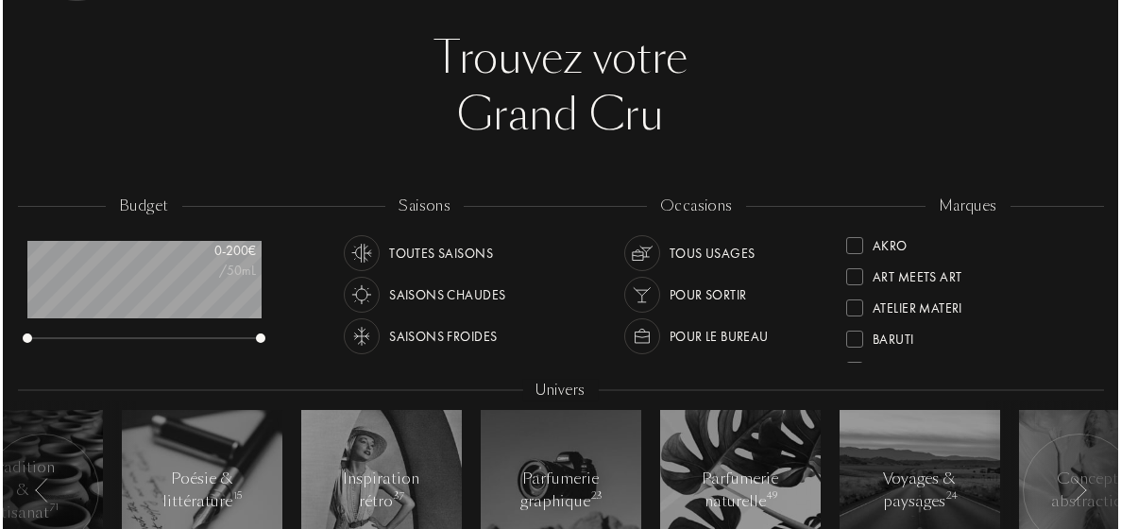
scroll to position [0, 0]
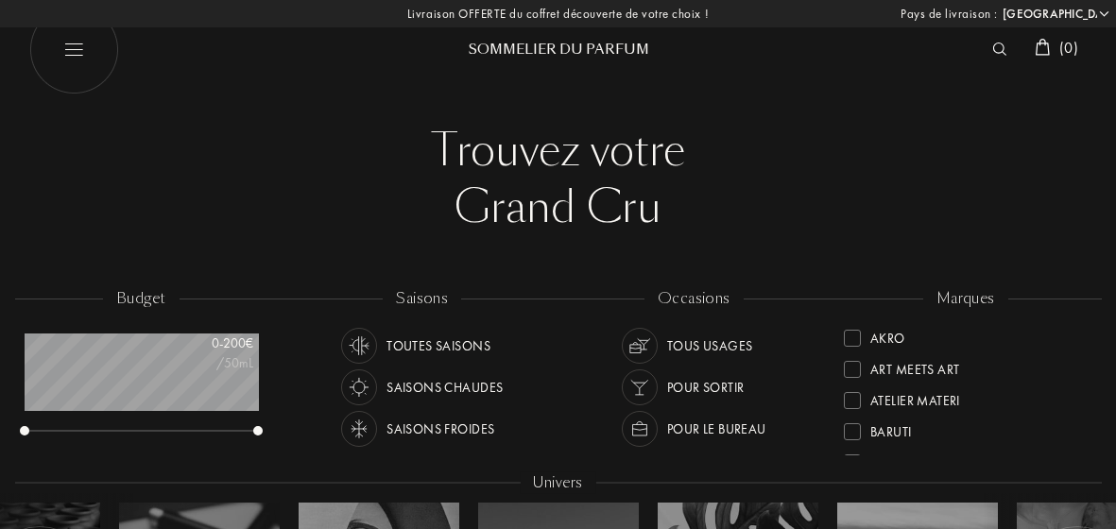
click at [82, 46] on img at bounding box center [73, 50] width 90 height 90
select select "FR"
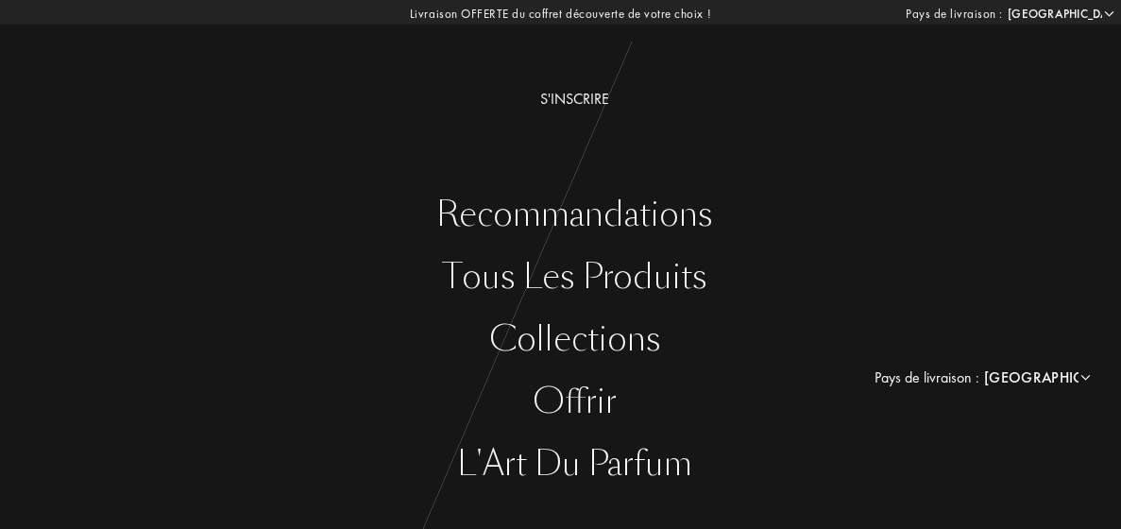
scroll to position [99, 0]
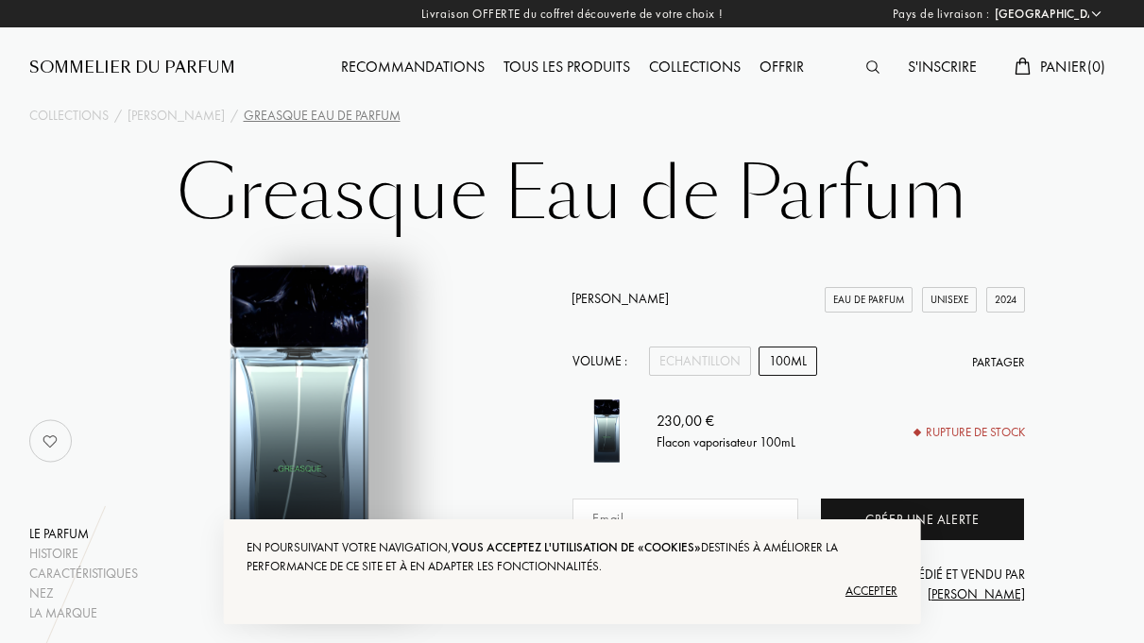
select select "FR"
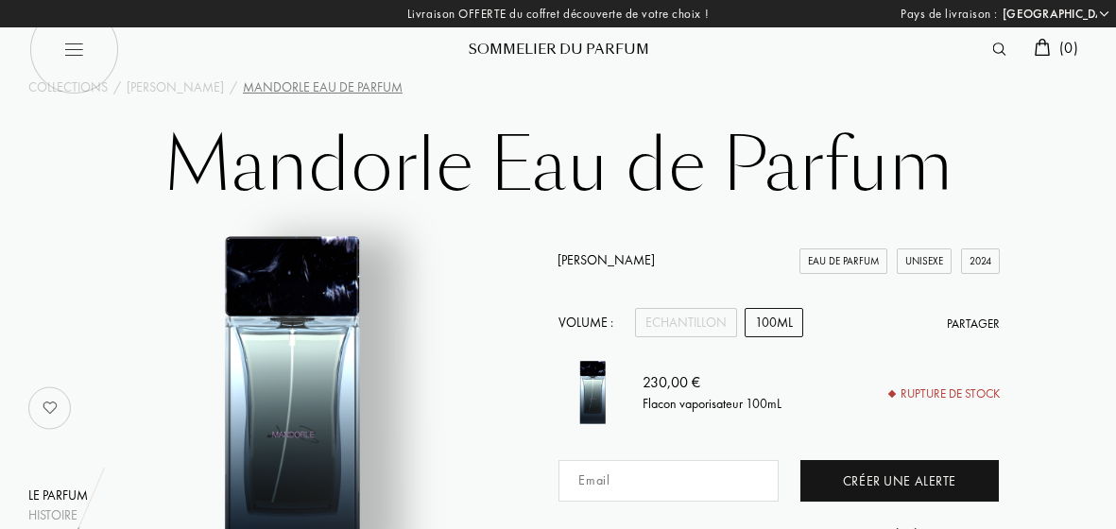
select select "FR"
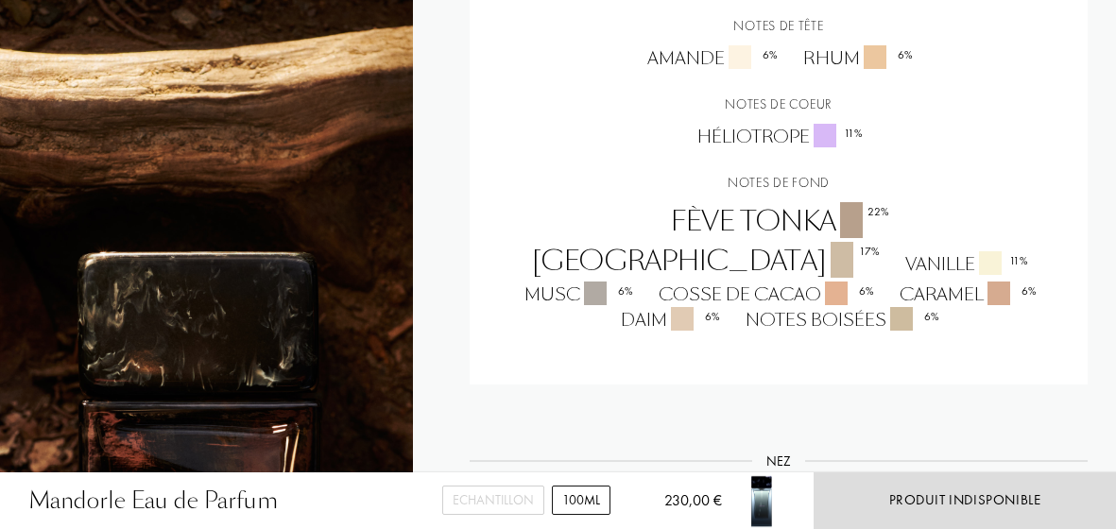
scroll to position [1134, 0]
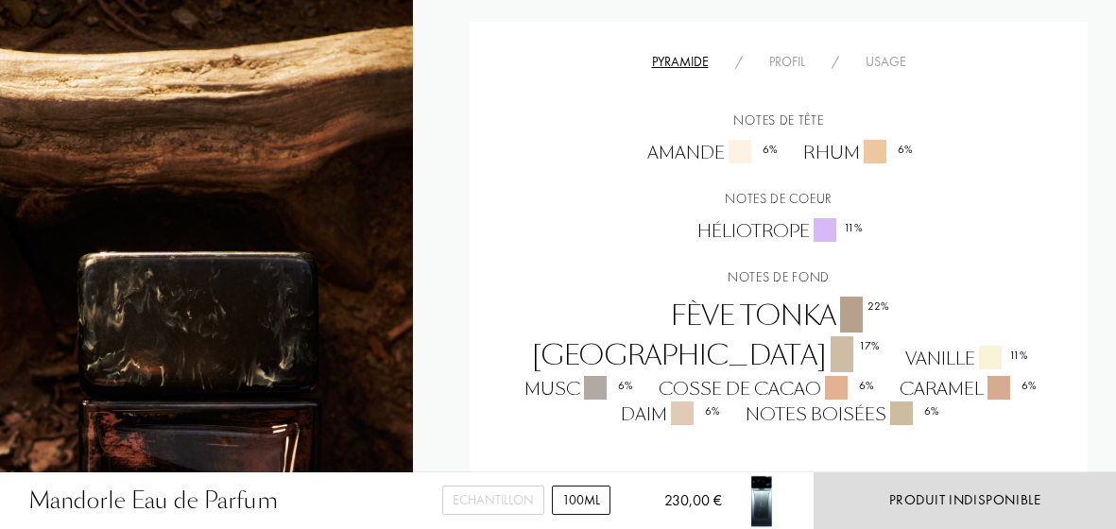
click at [797, 69] on div "Profil" at bounding box center [787, 62] width 62 height 20
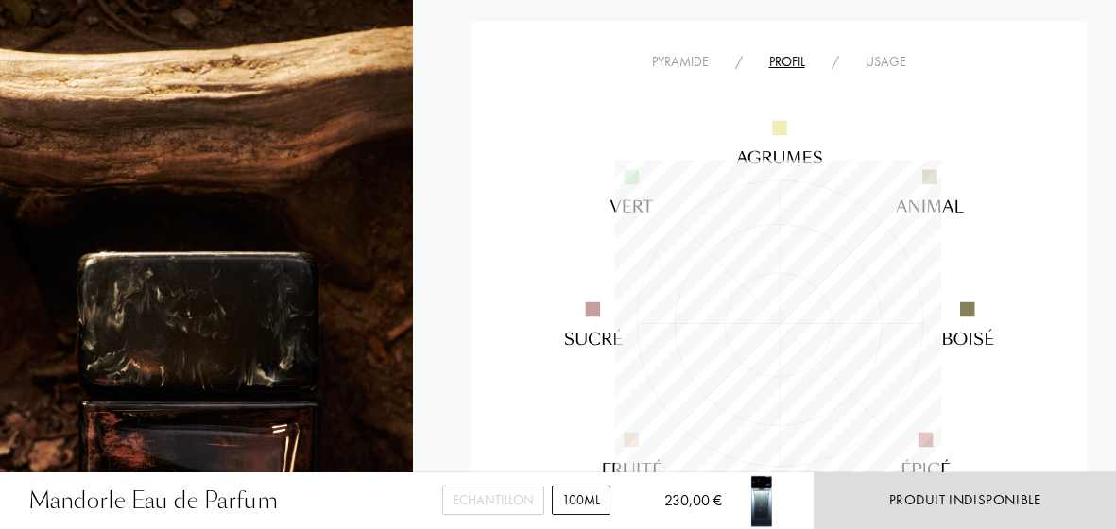
scroll to position [326, 325]
click at [894, 61] on div "Usage" at bounding box center [885, 62] width 67 height 20
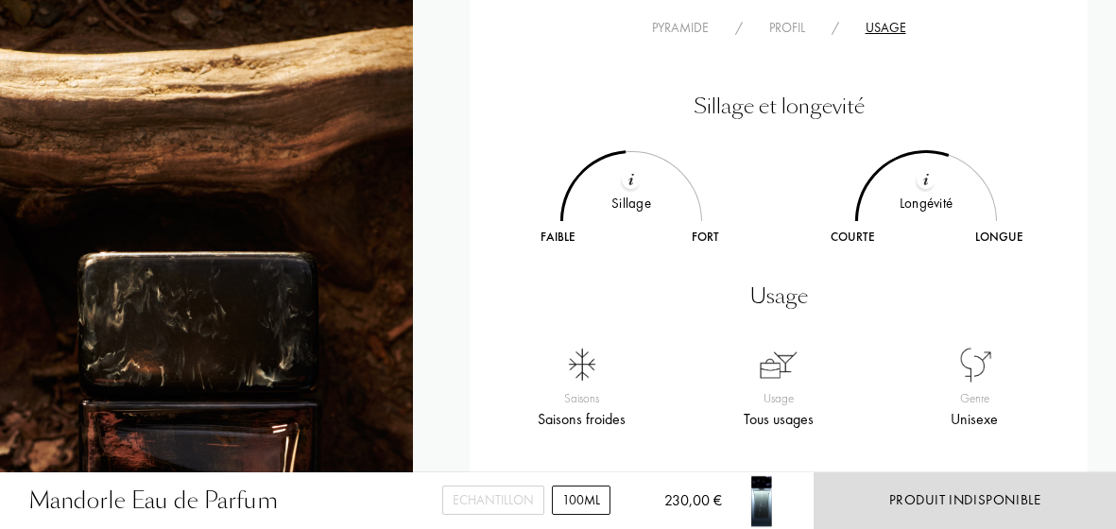
scroll to position [1134, 0]
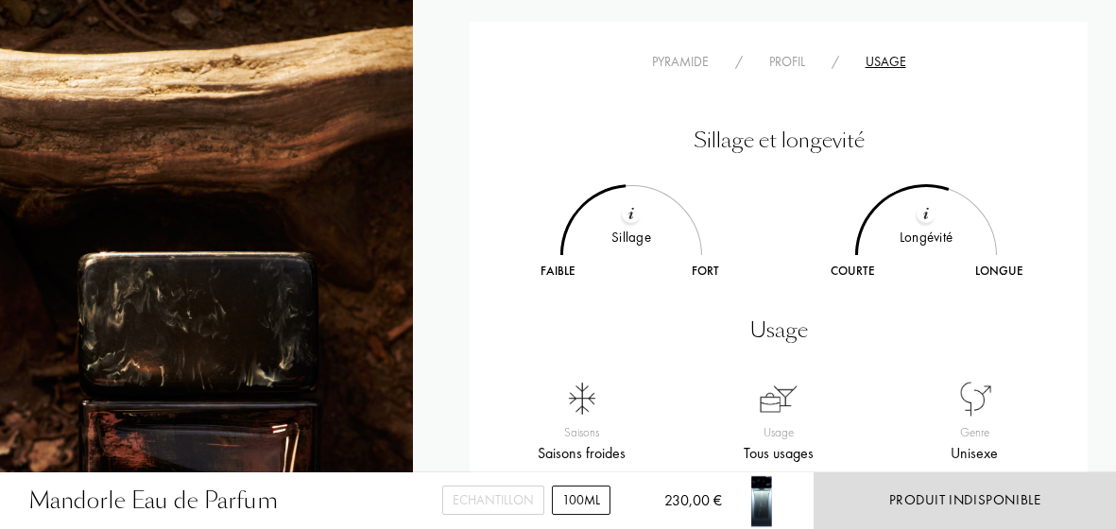
click at [790, 64] on div "Profil" at bounding box center [787, 62] width 62 height 20
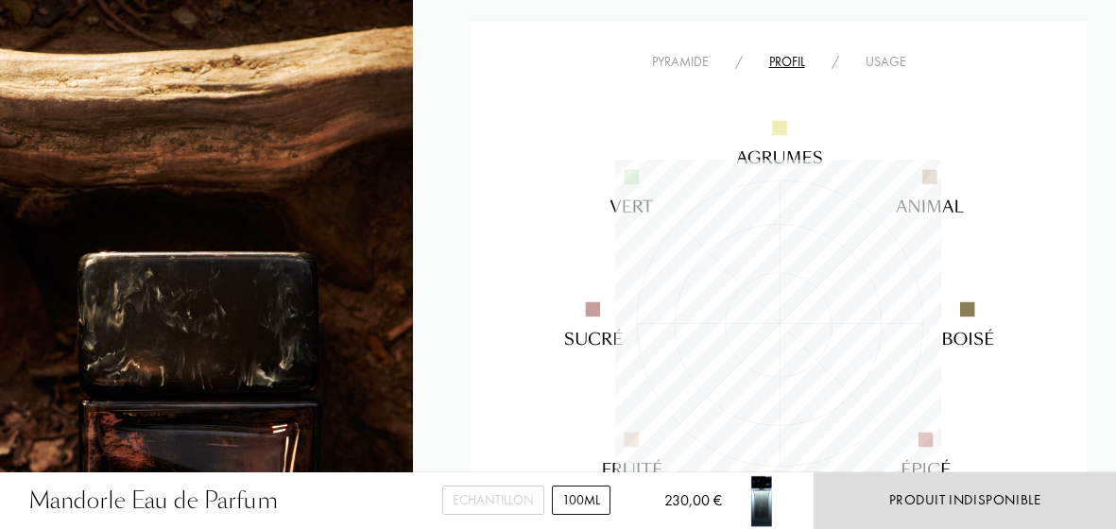
scroll to position [326, 325]
click at [699, 60] on div "Pyramide" at bounding box center [680, 62] width 83 height 20
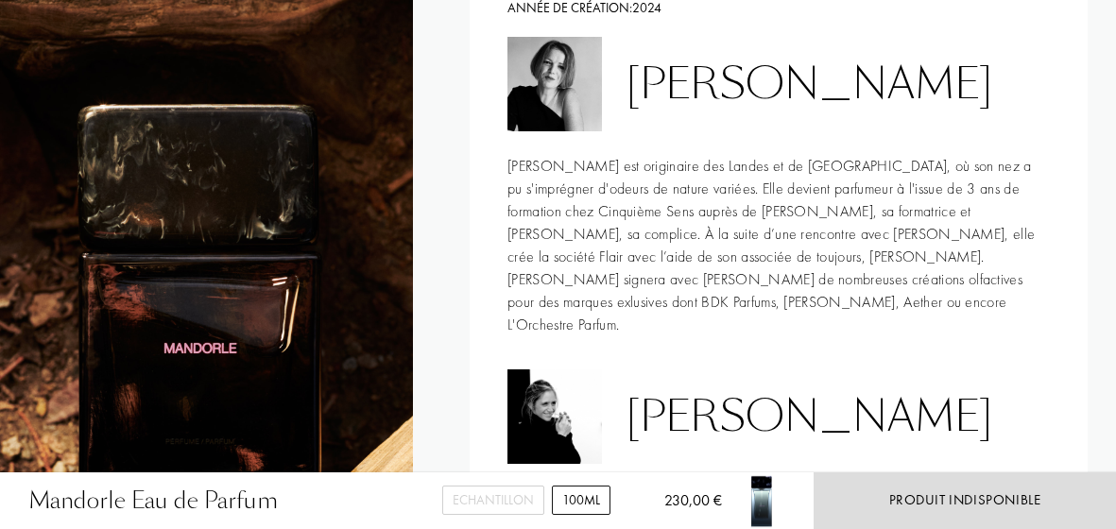
scroll to position [1701, 0]
